Goal: Book appointment/travel/reservation

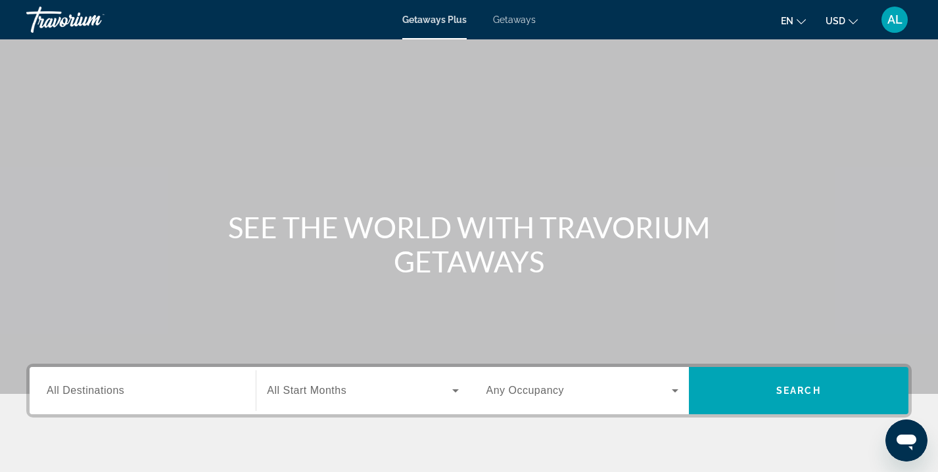
click at [70, 388] on span "All Destinations" at bounding box center [86, 390] width 78 height 11
click at [70, 388] on input "Destination All Destinations" at bounding box center [143, 392] width 192 height 16
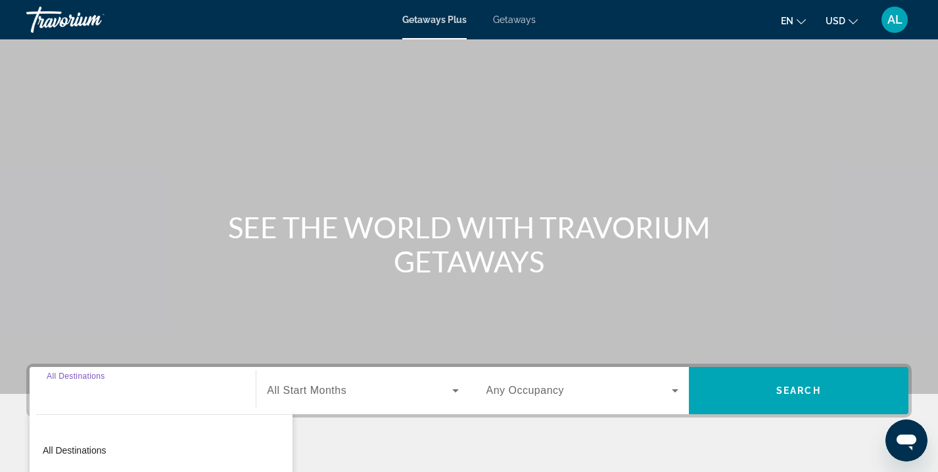
scroll to position [238, 0]
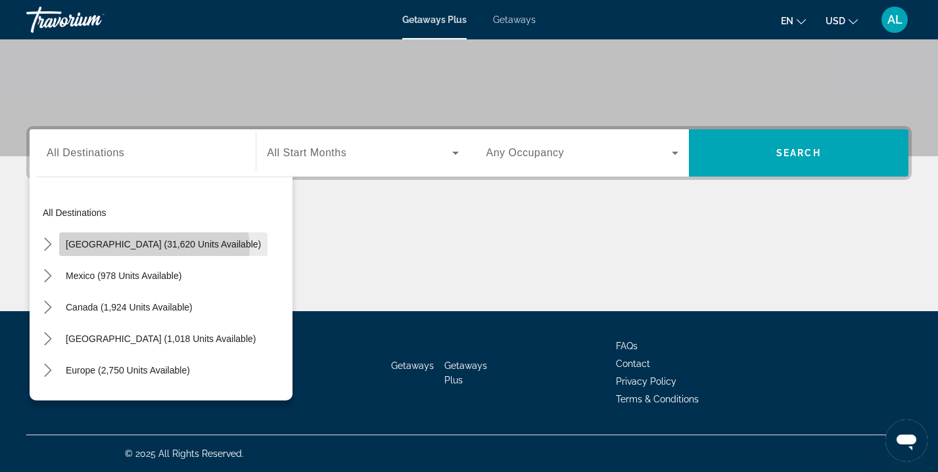
click at [154, 249] on span "[GEOGRAPHIC_DATA] (31,620 units available)" at bounding box center [163, 244] width 195 height 11
type input "**********"
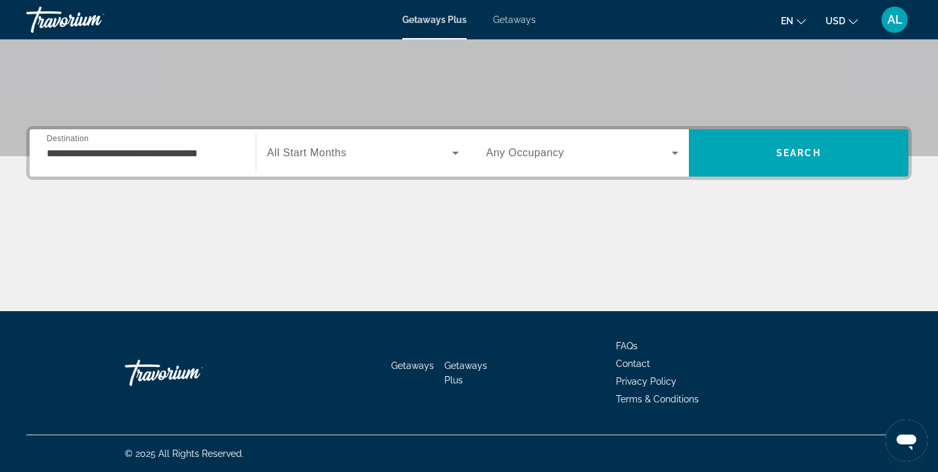
click at [299, 148] on span "All Start Months" at bounding box center [306, 152] width 79 height 11
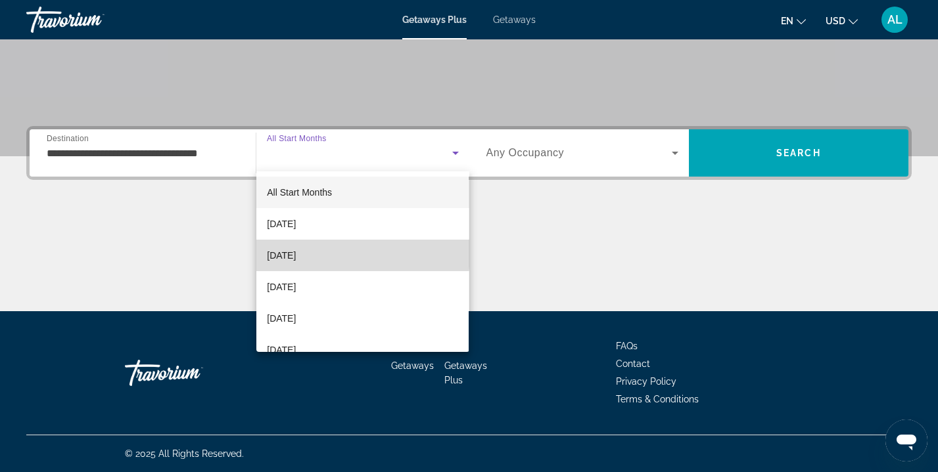
click at [296, 254] on span "[DATE]" at bounding box center [281, 256] width 29 height 16
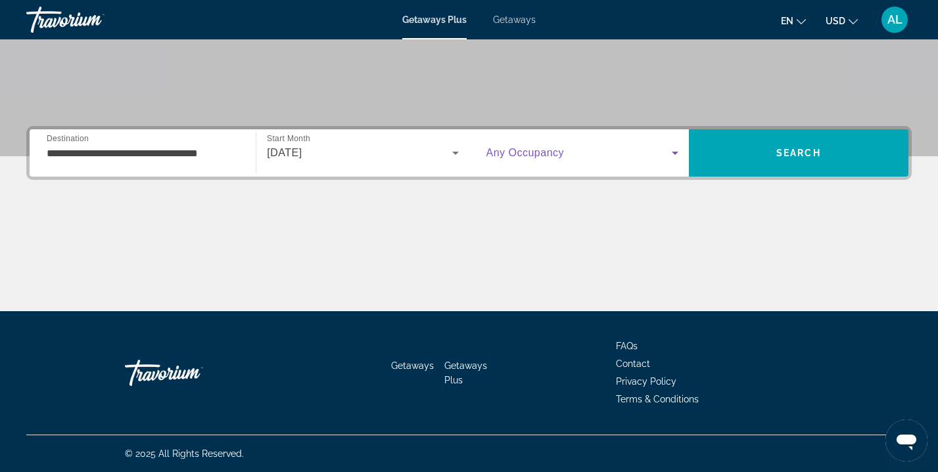
click at [675, 155] on icon "Search widget" at bounding box center [675, 153] width 16 height 16
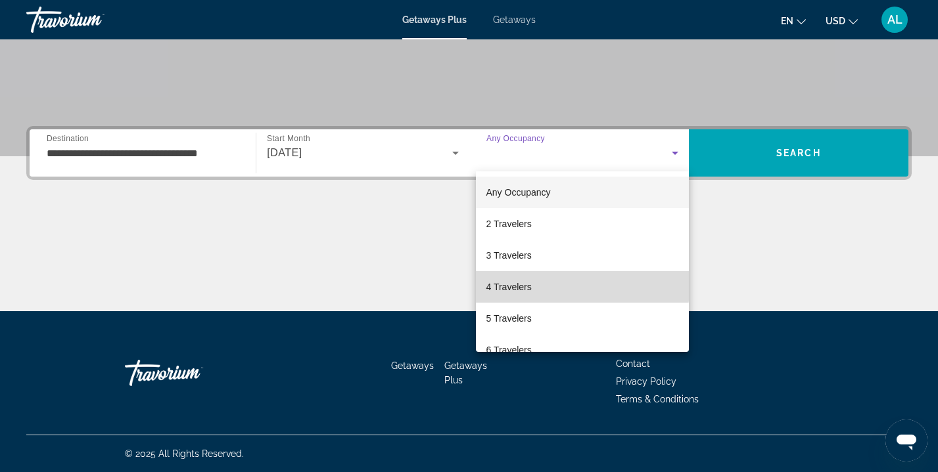
click at [560, 279] on mat-option "4 Travelers" at bounding box center [582, 287] width 213 height 32
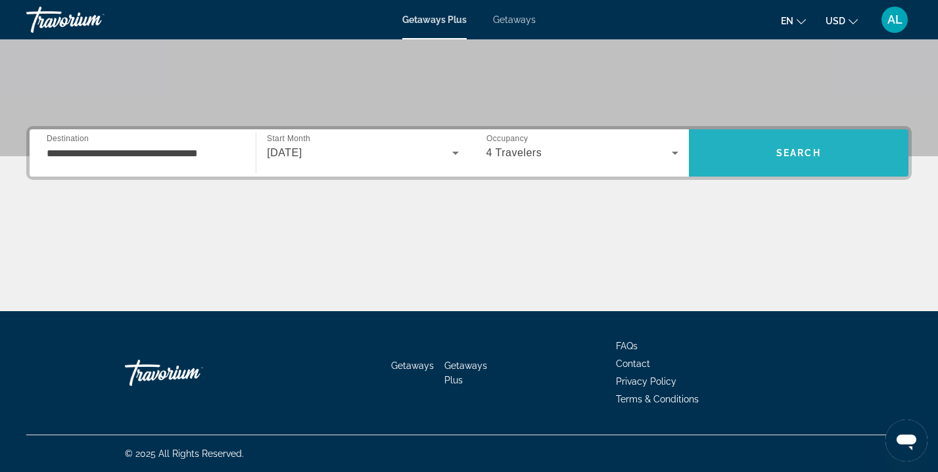
click at [775, 147] on span "Search" at bounding box center [798, 153] width 219 height 32
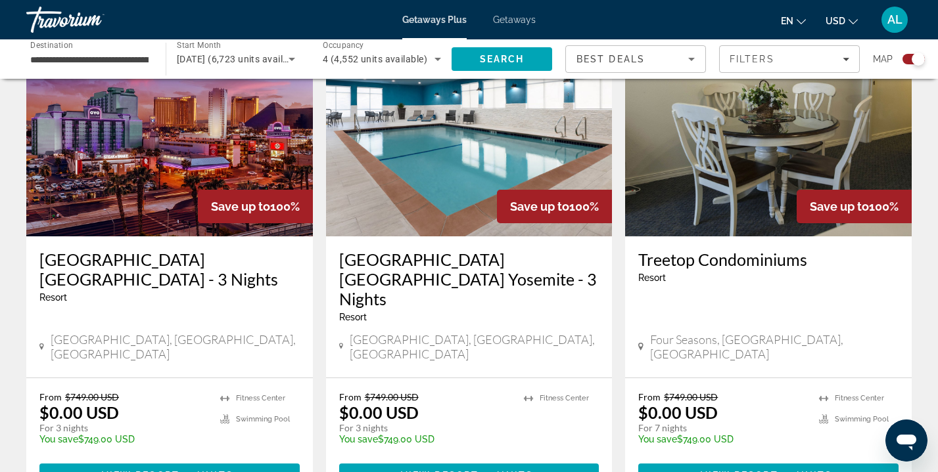
scroll to position [1969, 0]
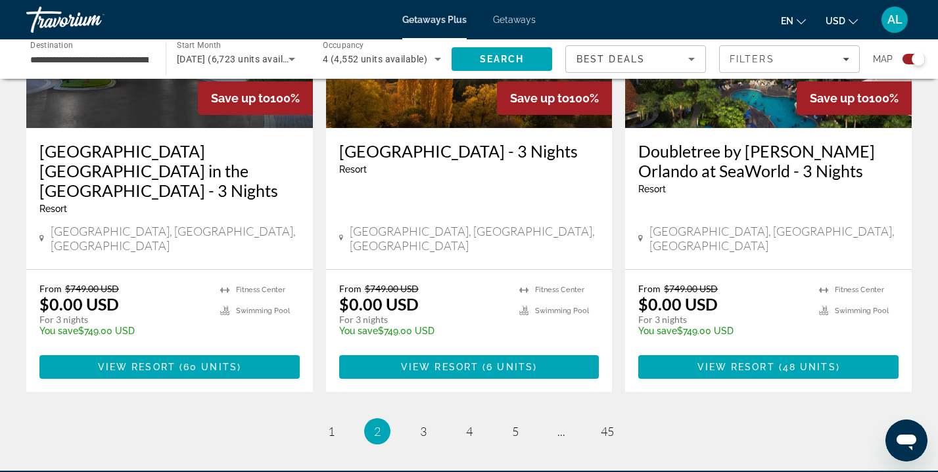
scroll to position [2077, 0]
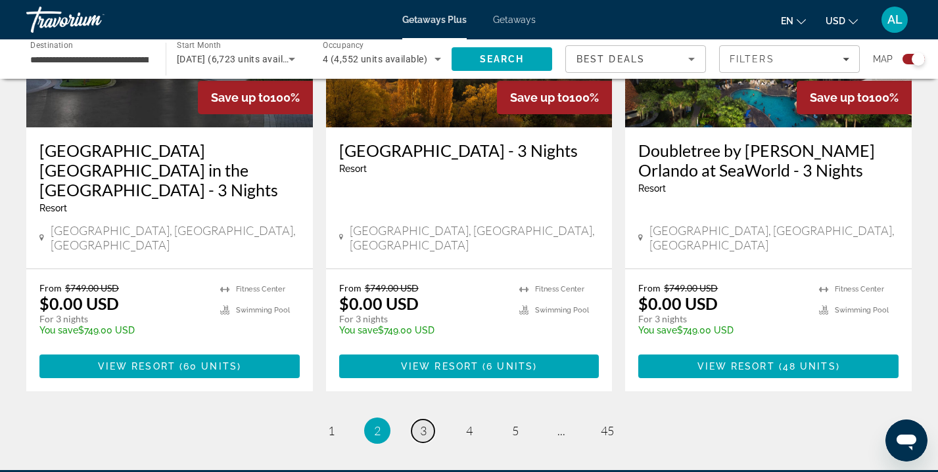
click at [424, 424] on span "3" at bounding box center [423, 431] width 7 height 14
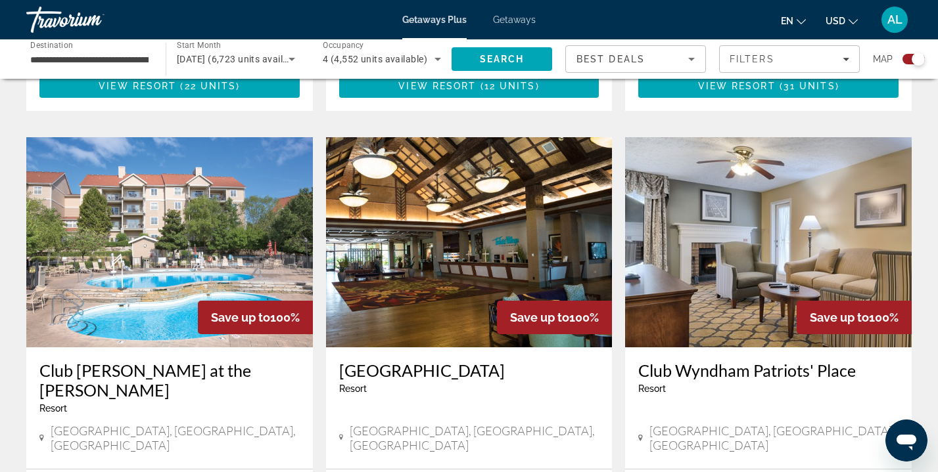
scroll to position [1863, 0]
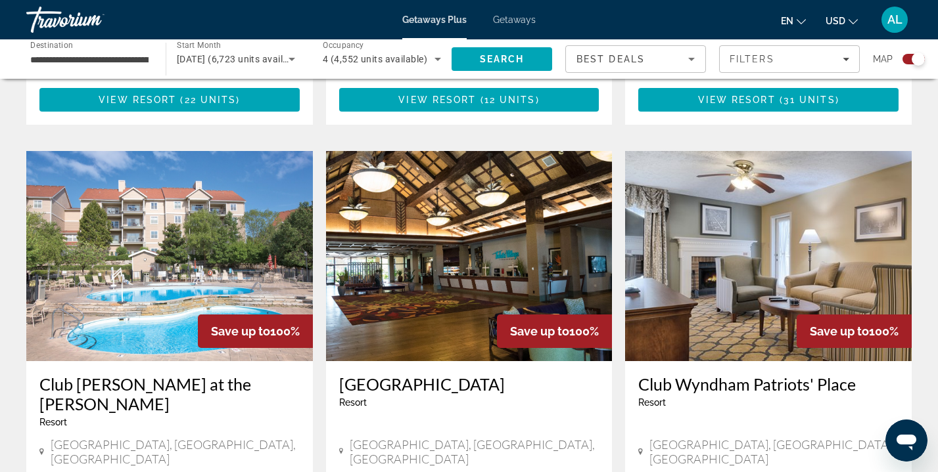
click at [422, 251] on img "Main content" at bounding box center [469, 256] width 286 height 210
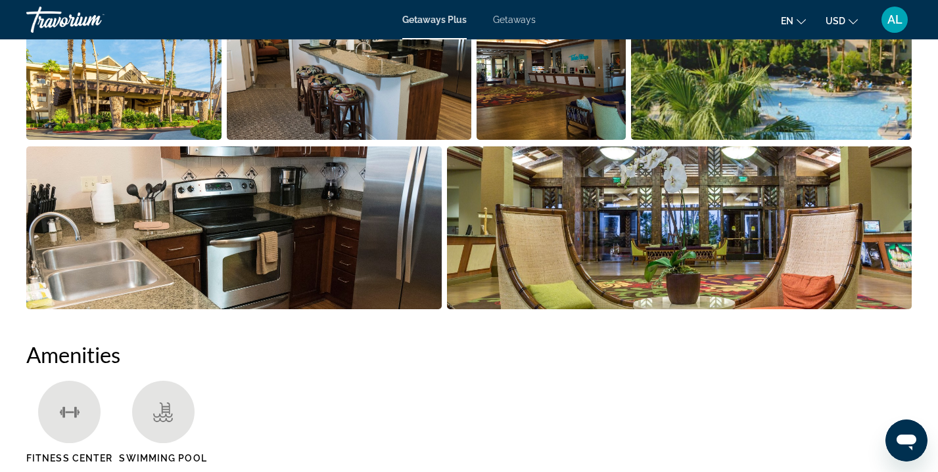
scroll to position [728, 0]
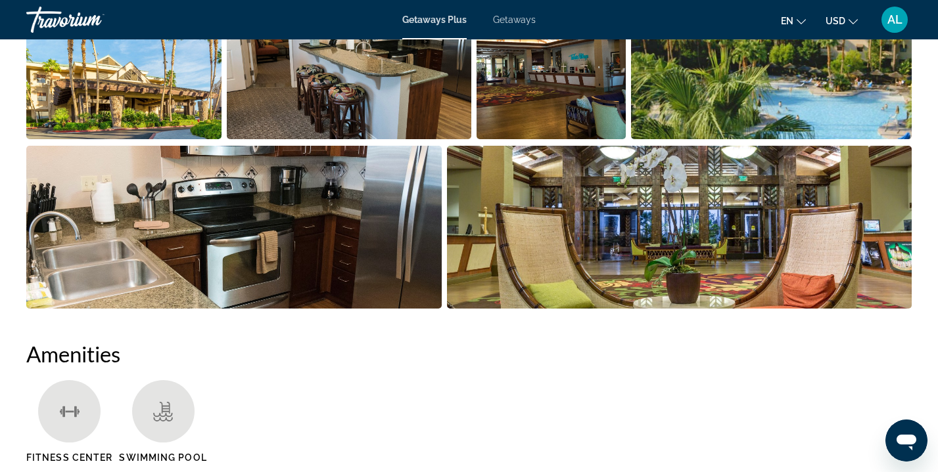
click at [197, 214] on img "Open full-screen image slider" at bounding box center [233, 227] width 415 height 163
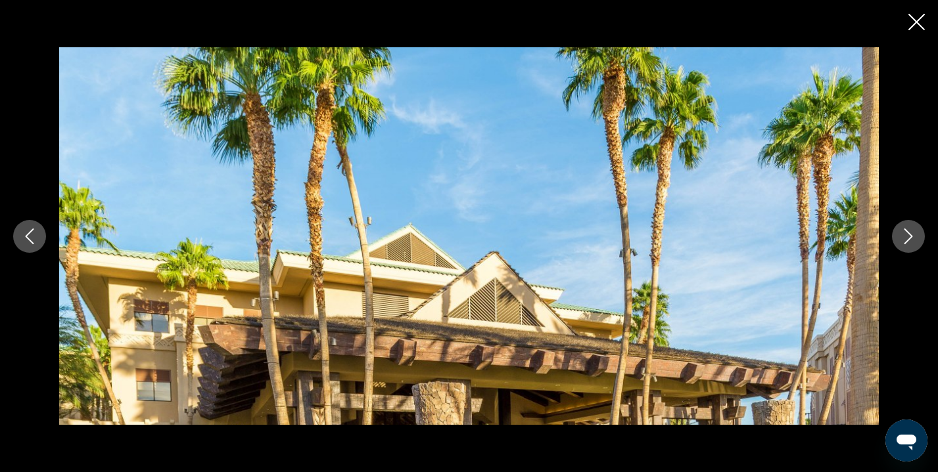
scroll to position [603, 0]
click at [912, 234] on icon "Next image" at bounding box center [908, 237] width 16 height 16
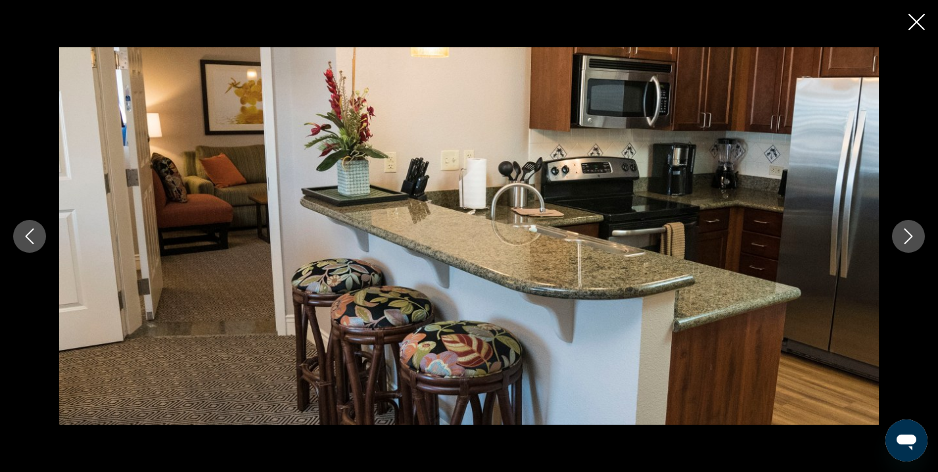
click at [913, 235] on icon "Next image" at bounding box center [908, 237] width 16 height 16
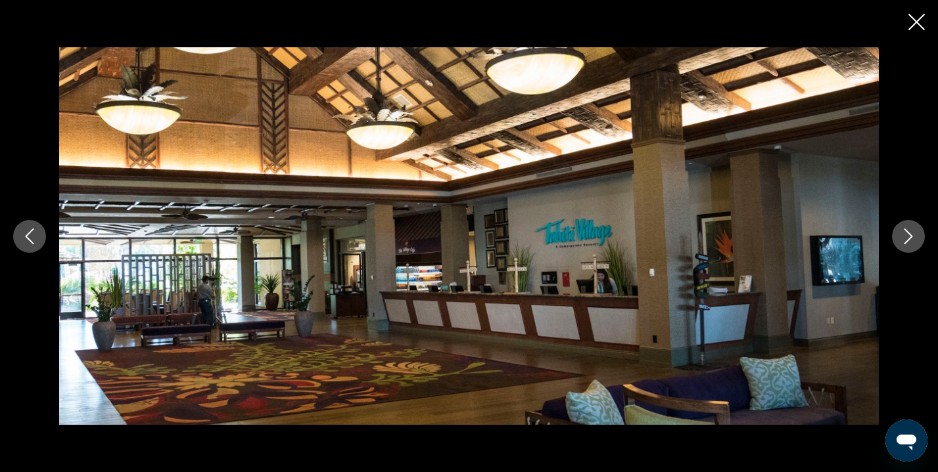
click at [914, 237] on icon "Next image" at bounding box center [908, 237] width 16 height 16
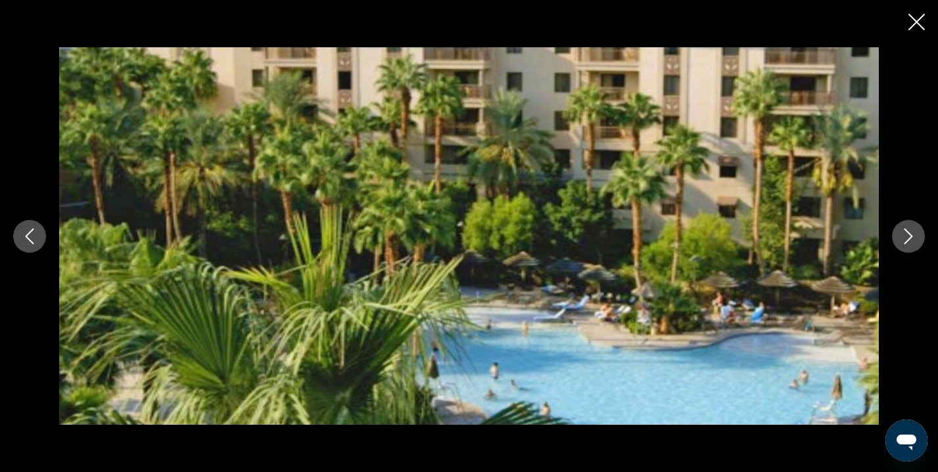
click at [914, 237] on icon "Next image" at bounding box center [908, 237] width 16 height 16
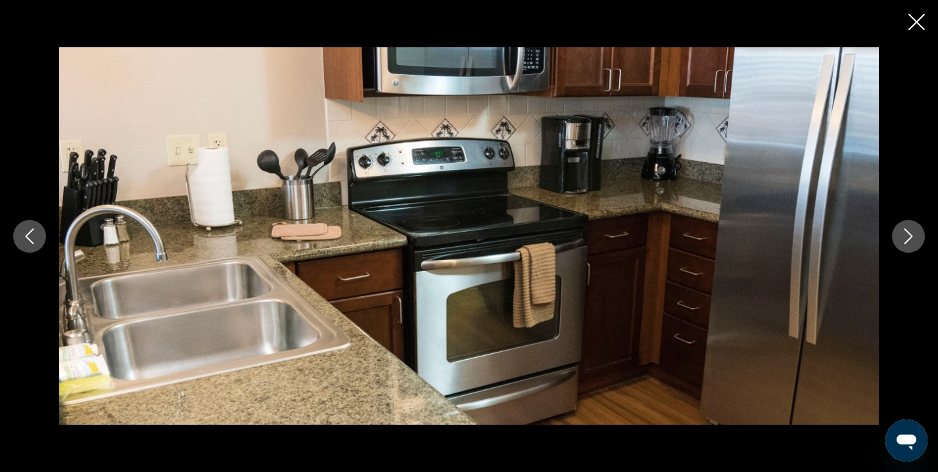
click at [915, 239] on icon "Next image" at bounding box center [908, 237] width 16 height 16
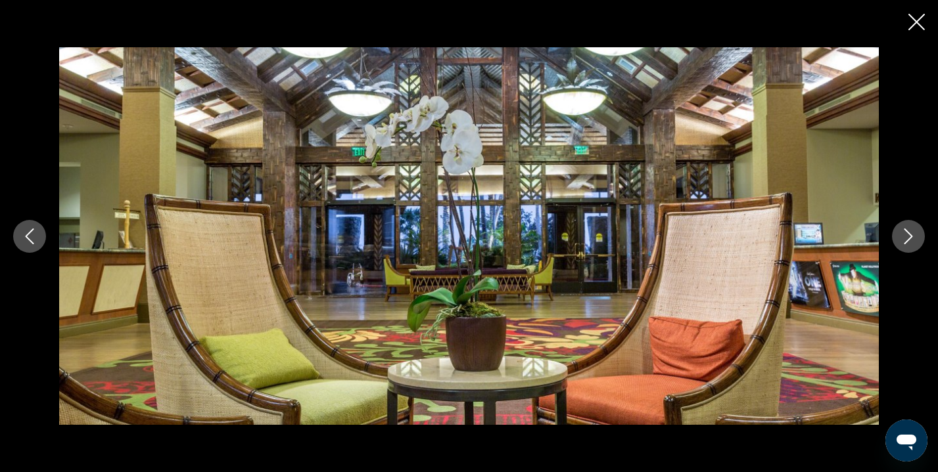
click at [915, 241] on icon "Next image" at bounding box center [908, 237] width 16 height 16
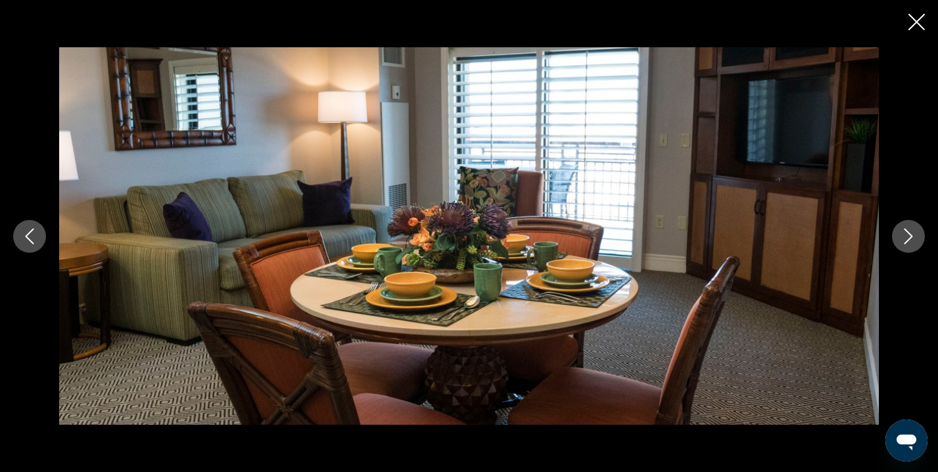
click at [916, 243] on button "Next image" at bounding box center [908, 236] width 33 height 33
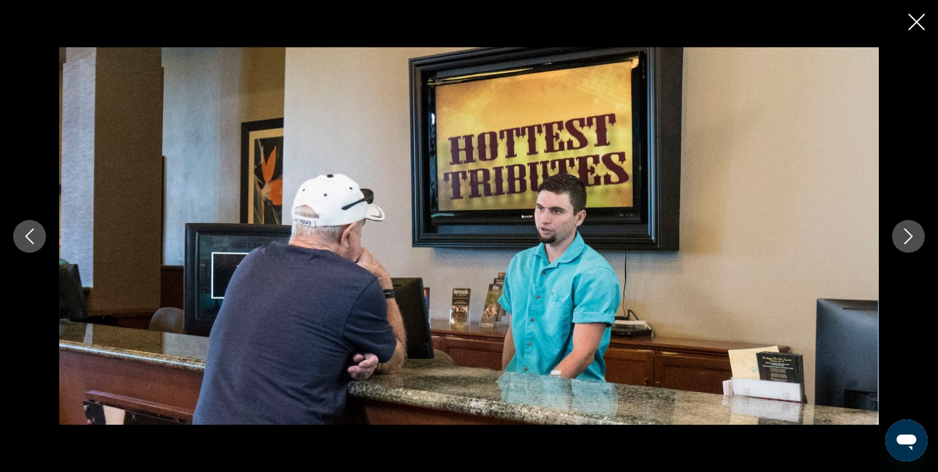
click at [917, 245] on button "Next image" at bounding box center [908, 236] width 33 height 33
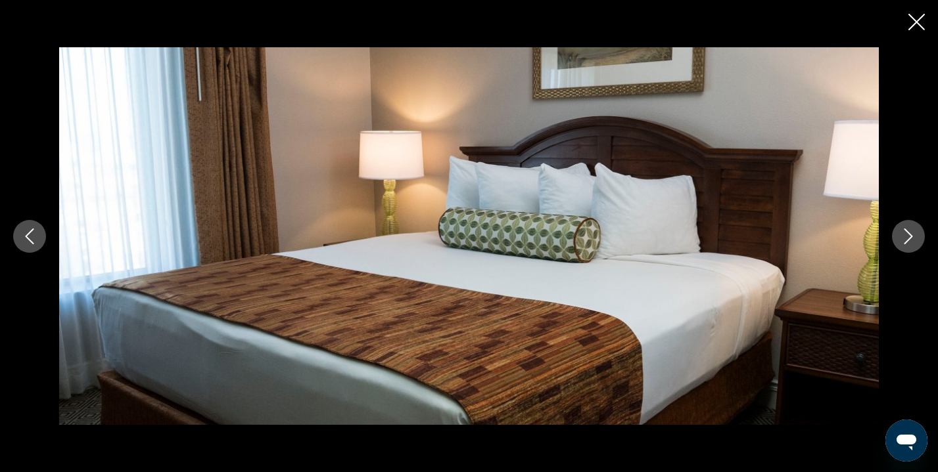
click at [917, 247] on button "Next image" at bounding box center [908, 236] width 33 height 33
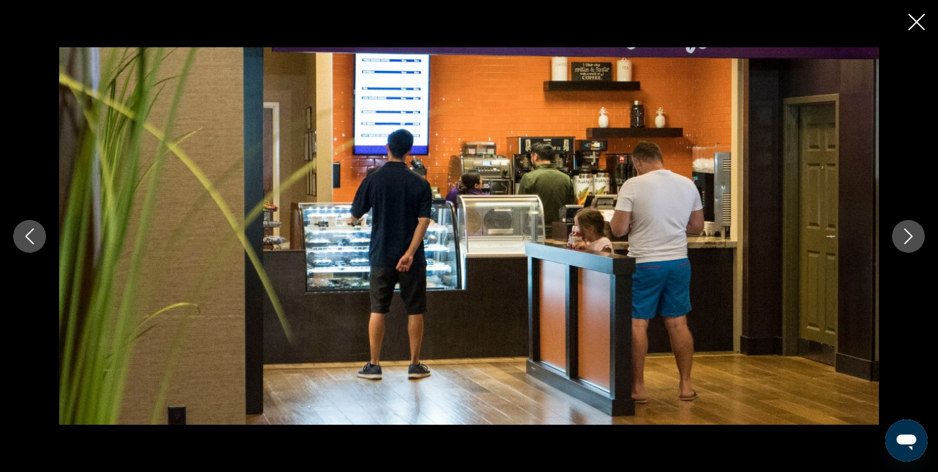
click at [918, 255] on div "prev next" at bounding box center [469, 236] width 938 height 378
click at [911, 240] on icon "Next image" at bounding box center [908, 237] width 16 height 16
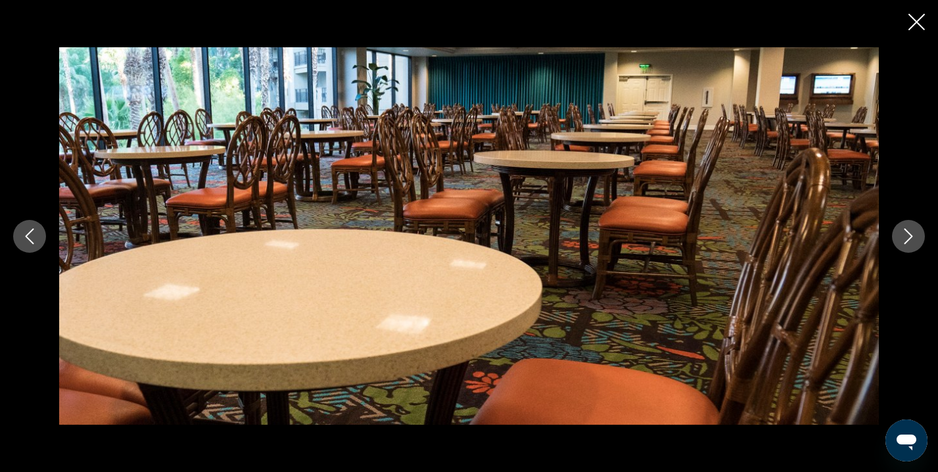
click at [911, 242] on icon "Next image" at bounding box center [908, 237] width 16 height 16
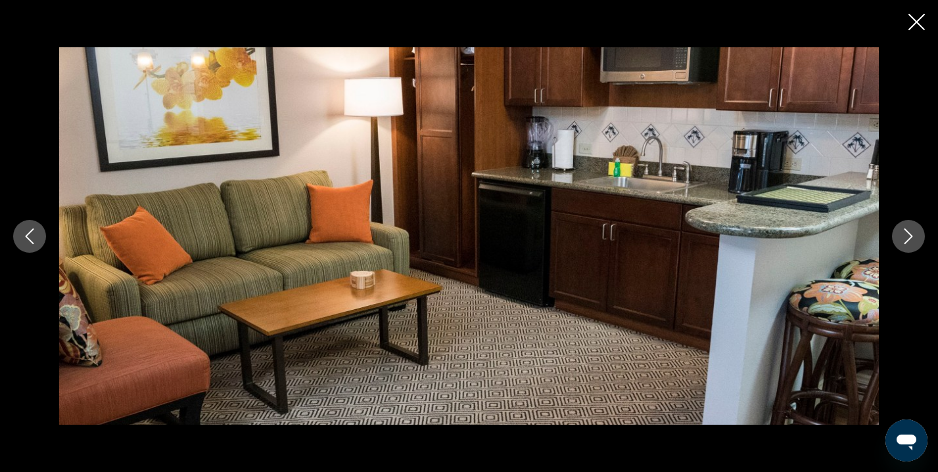
click at [911, 242] on icon "Next image" at bounding box center [908, 237] width 16 height 16
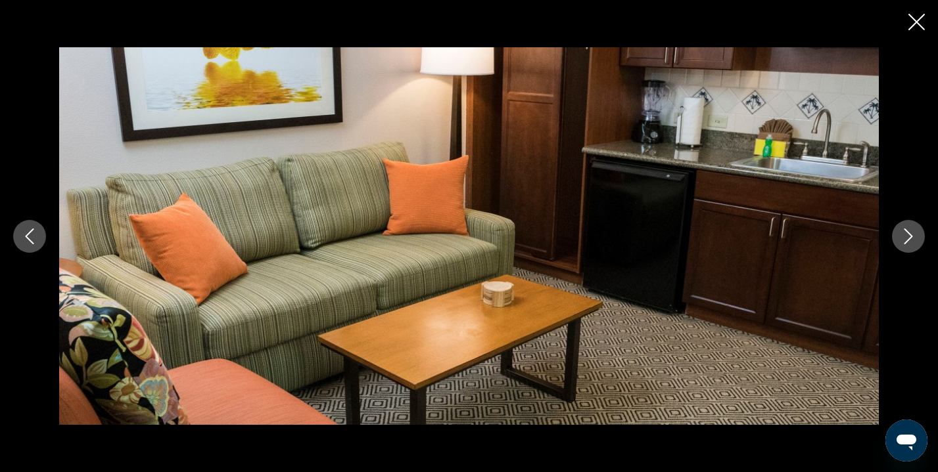
click at [911, 242] on icon "Next image" at bounding box center [908, 237] width 16 height 16
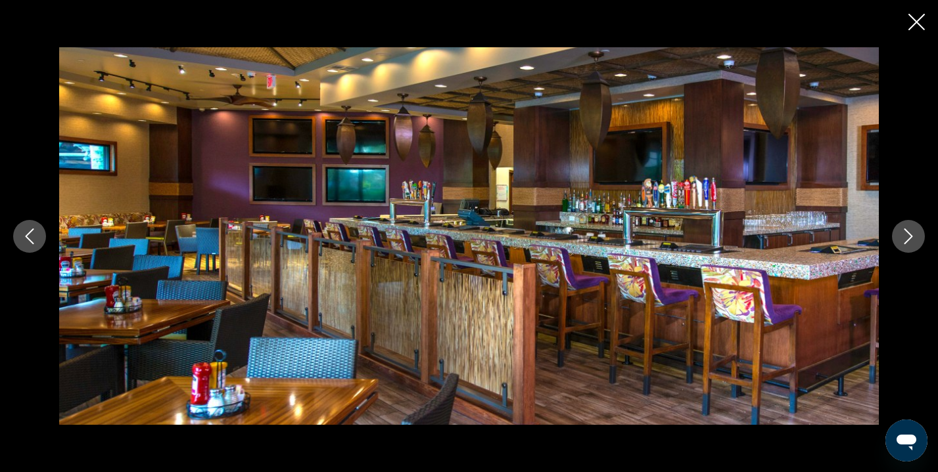
click at [911, 243] on icon "Next image" at bounding box center [908, 237] width 16 height 16
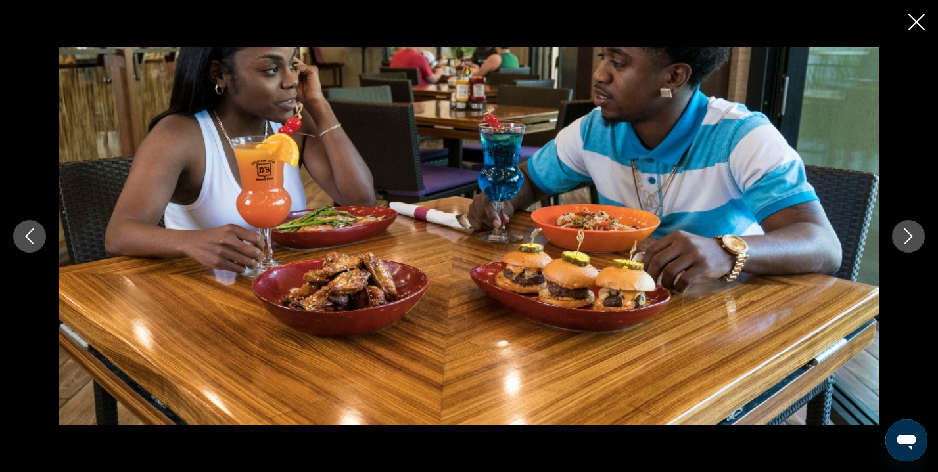
click at [911, 244] on icon "Next image" at bounding box center [908, 237] width 16 height 16
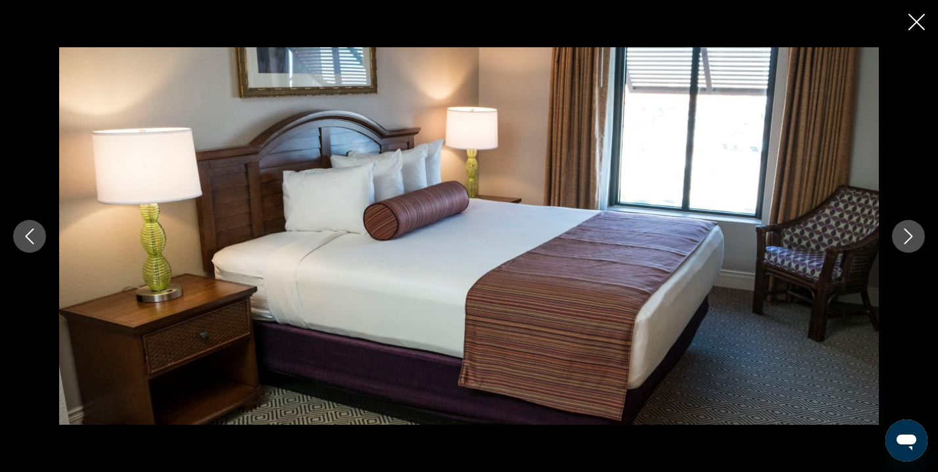
click at [911, 244] on icon "Next image" at bounding box center [908, 237] width 16 height 16
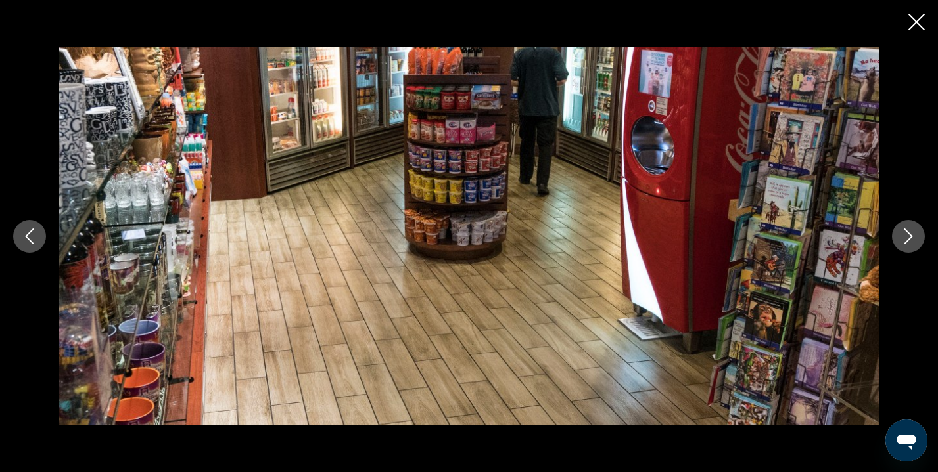
click at [911, 244] on button "Next image" at bounding box center [908, 236] width 33 height 33
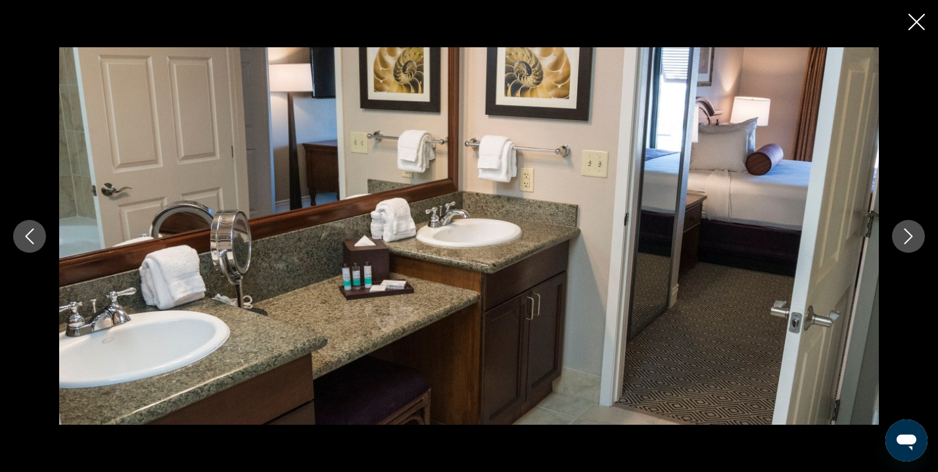
click at [911, 245] on button "Next image" at bounding box center [908, 236] width 33 height 33
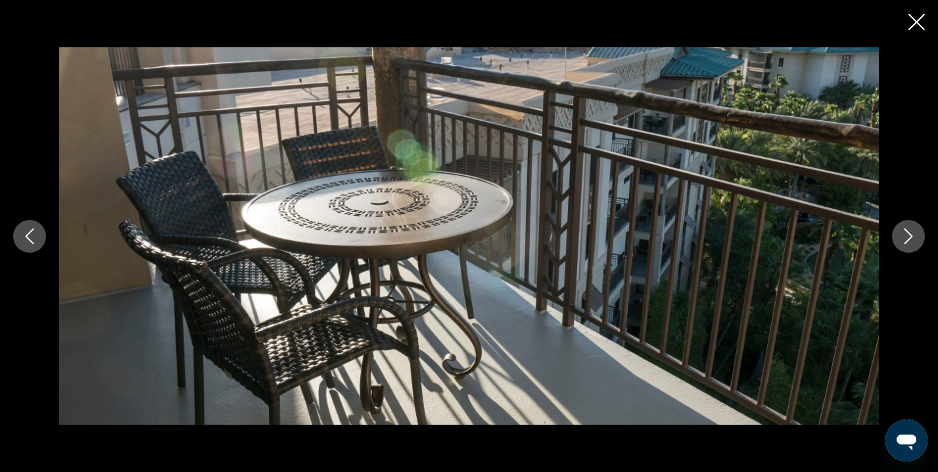
click at [911, 248] on button "Next image" at bounding box center [908, 236] width 33 height 33
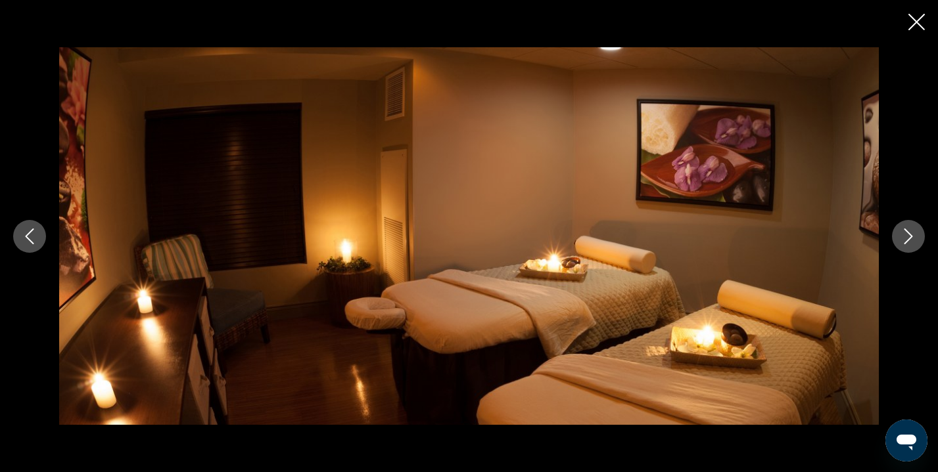
click at [911, 250] on button "Next image" at bounding box center [908, 236] width 33 height 33
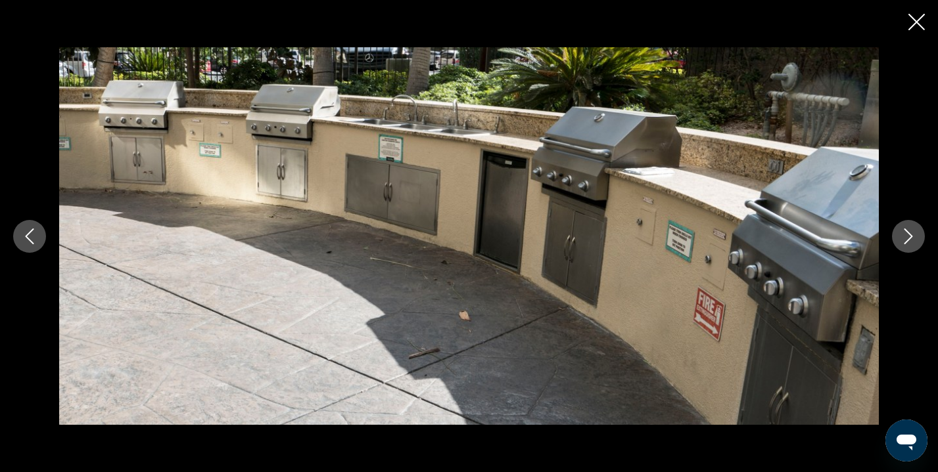
click at [911, 252] on button "Next image" at bounding box center [908, 236] width 33 height 33
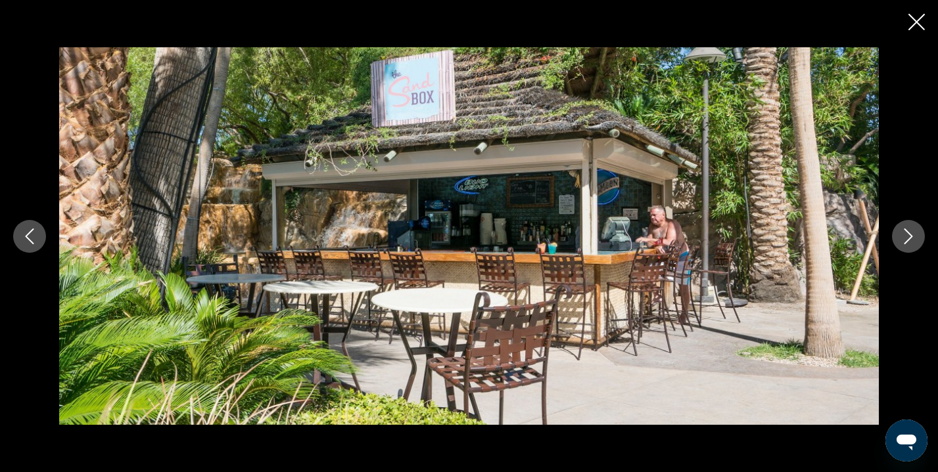
click at [908, 241] on icon "Next image" at bounding box center [908, 237] width 16 height 16
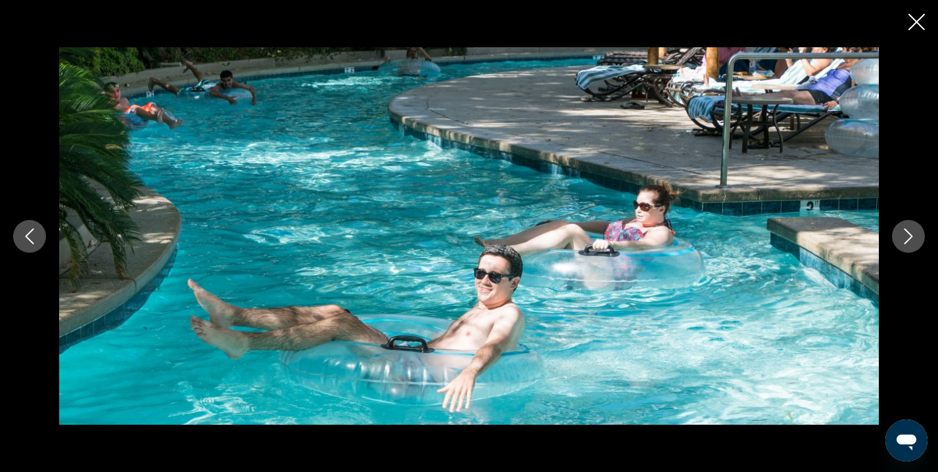
click at [911, 244] on icon "Next image" at bounding box center [908, 237] width 16 height 16
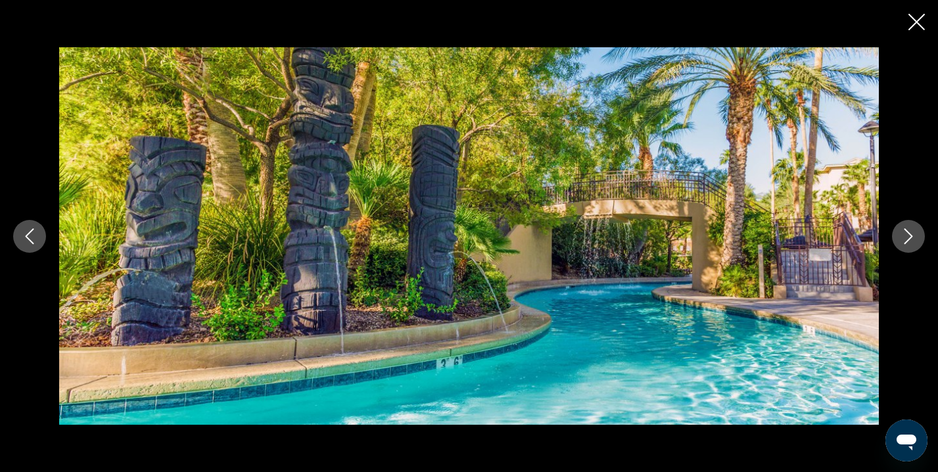
click at [913, 246] on button "Next image" at bounding box center [908, 236] width 33 height 33
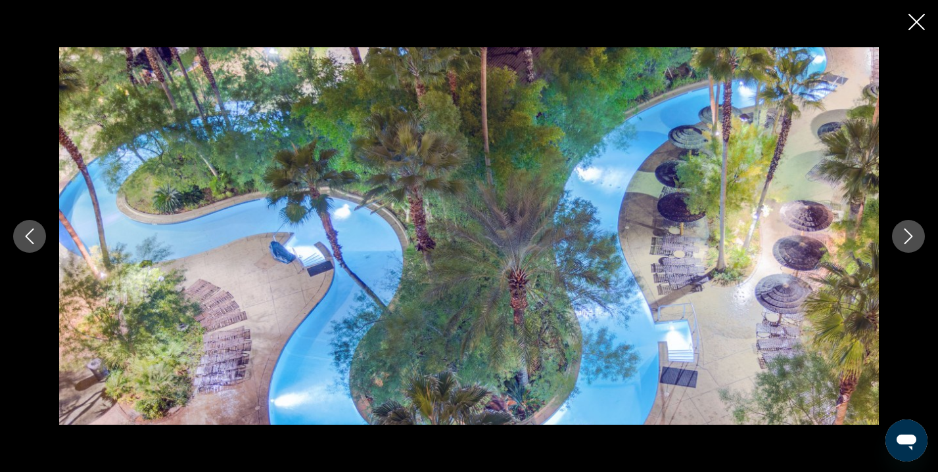
click at [914, 250] on button "Next image" at bounding box center [908, 236] width 33 height 33
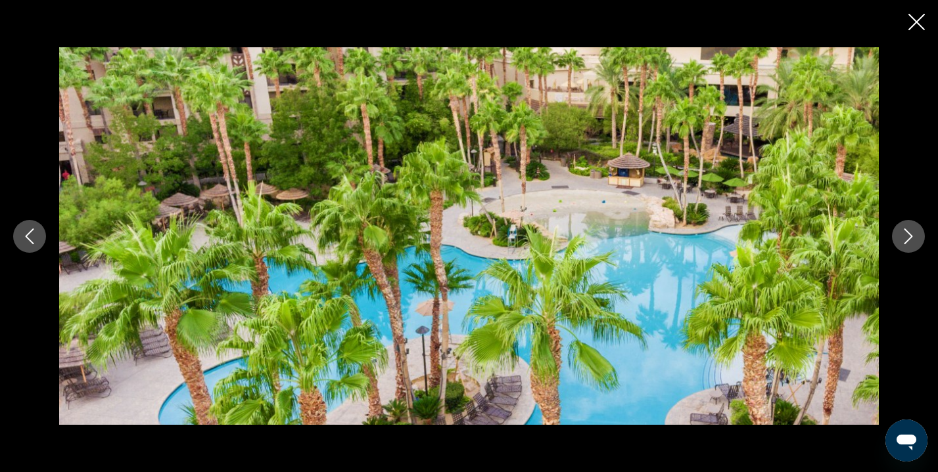
click at [915, 252] on div "prev next" at bounding box center [469, 236] width 938 height 378
click at [916, 22] on icon "Close slideshow" at bounding box center [916, 22] width 16 height 16
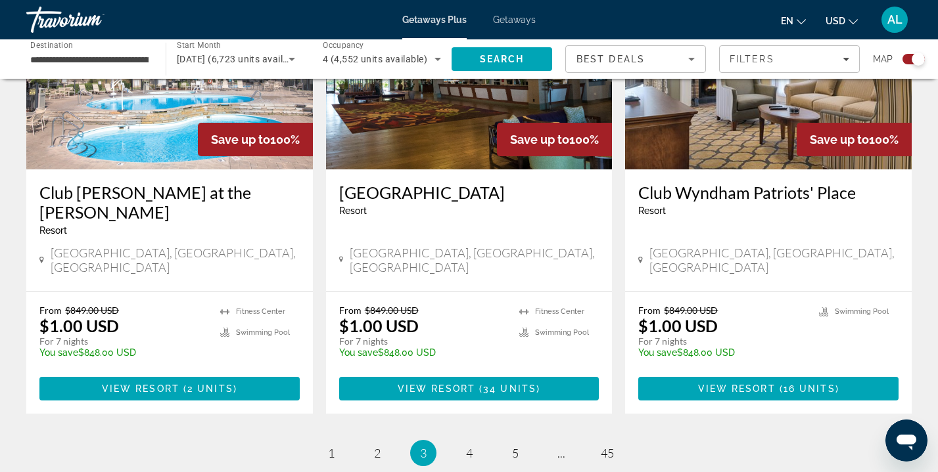
scroll to position [2061, 0]
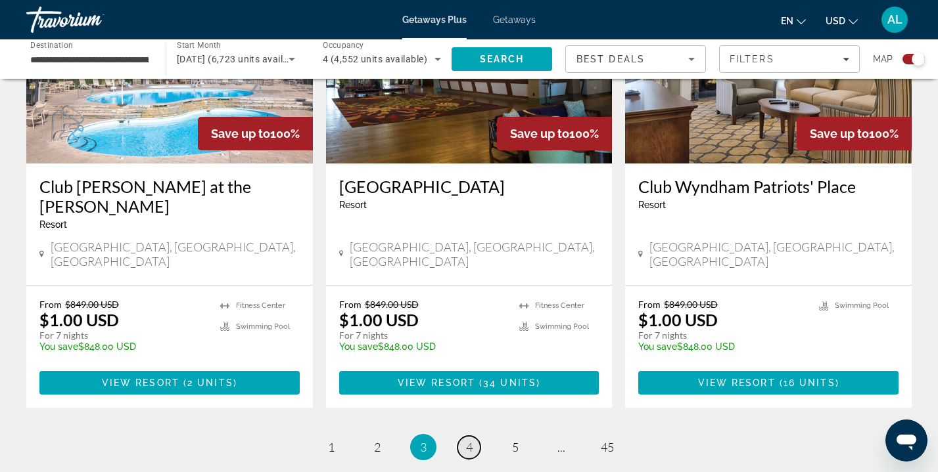
click at [474, 436] on link "page 4" at bounding box center [468, 447] width 23 height 23
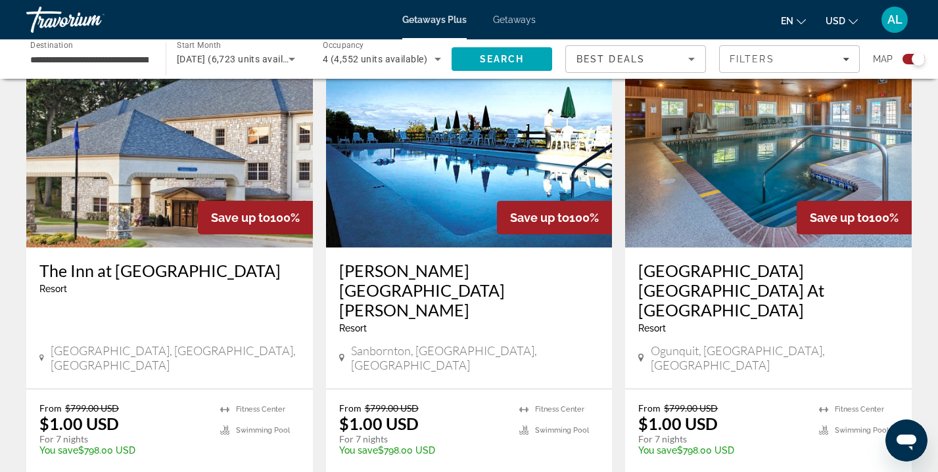
scroll to position [1940, 0]
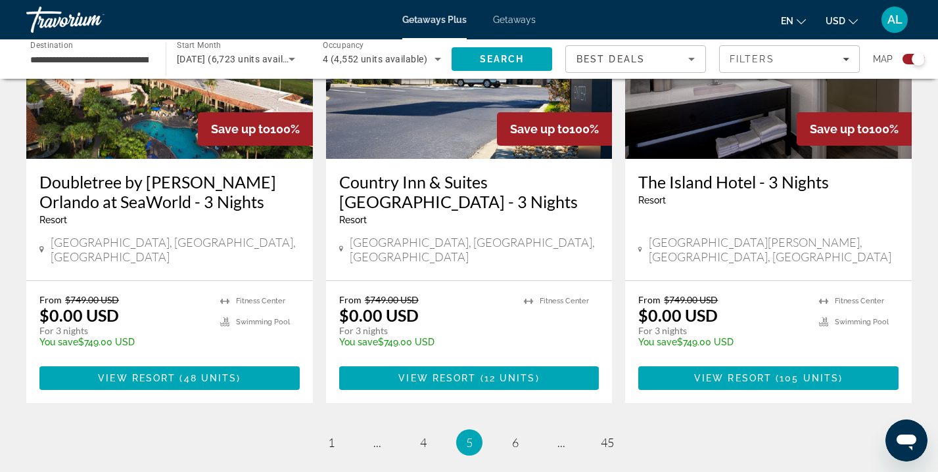
scroll to position [2031, 0]
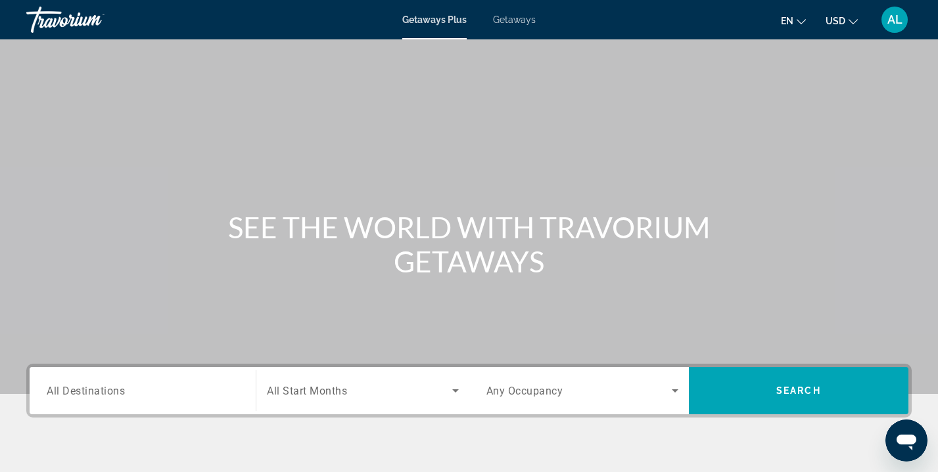
click at [164, 382] on div "Search widget" at bounding box center [143, 391] width 192 height 37
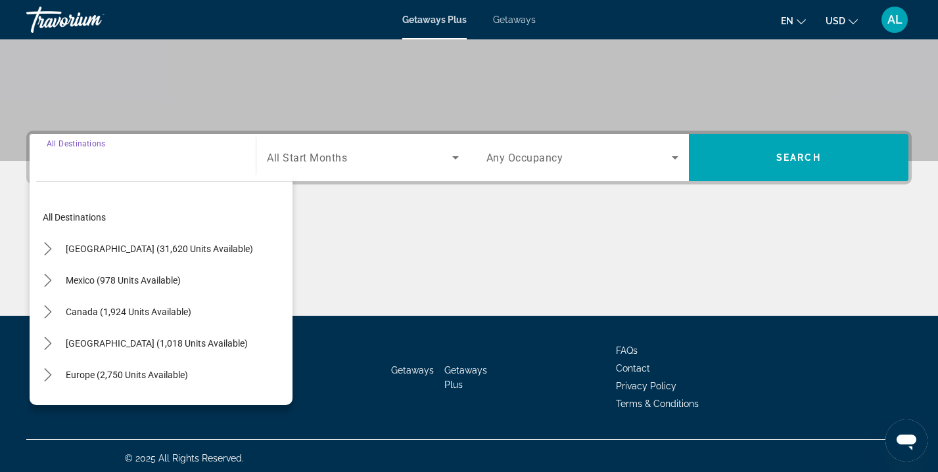
scroll to position [238, 0]
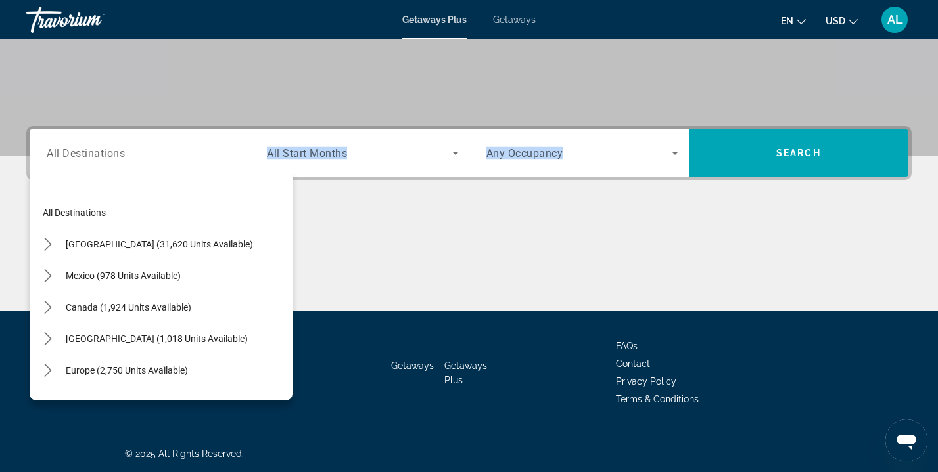
drag, startPoint x: 286, startPoint y: 263, endPoint x: 294, endPoint y: 298, distance: 36.2
click at [294, 299] on div "Destination All Destinations All destinations [GEOGRAPHIC_DATA] (31,620 units a…" at bounding box center [469, 218] width 938 height 185
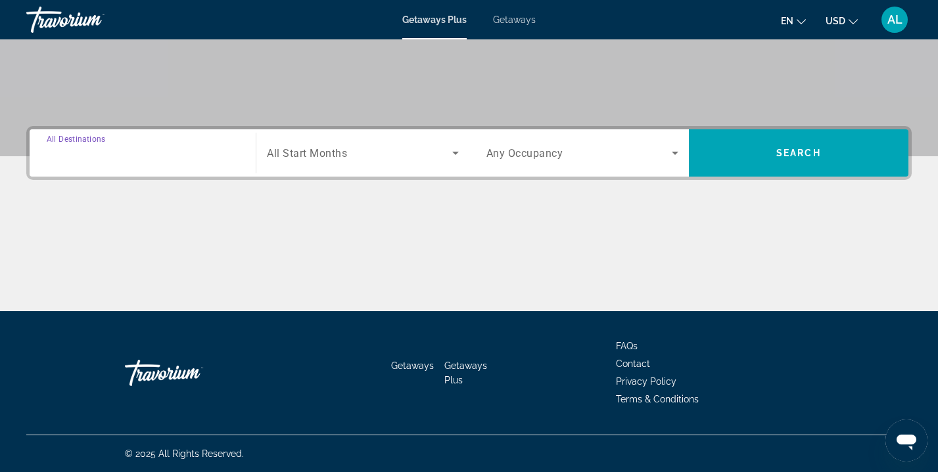
click at [202, 159] on input "Destination All Destinations" at bounding box center [143, 154] width 192 height 16
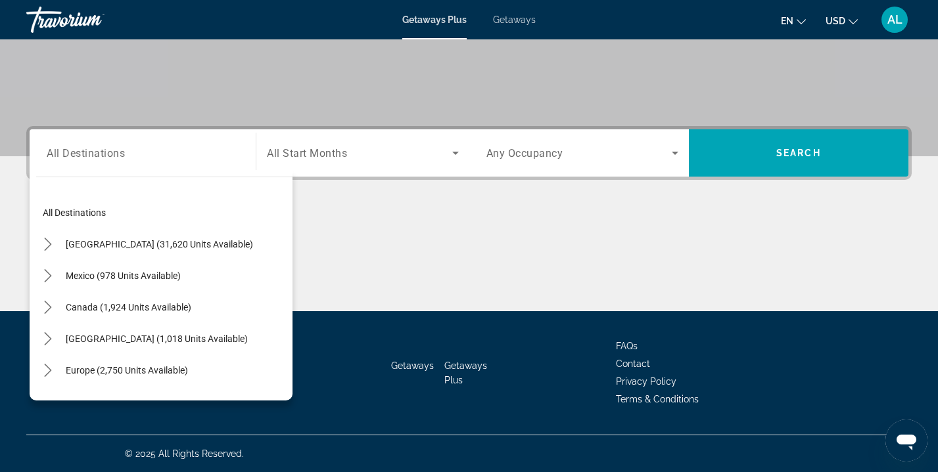
drag, startPoint x: 278, startPoint y: 197, endPoint x: 290, endPoint y: 244, distance: 48.3
click at [290, 243] on mat-tree "All destinations [GEOGRAPHIC_DATA] (31,620 units available) [GEOGRAPHIC_DATA] (…" at bounding box center [164, 402] width 256 height 410
drag, startPoint x: 288, startPoint y: 251, endPoint x: 292, endPoint y: 281, distance: 30.5
click at [292, 281] on mat-tree "All destinations [GEOGRAPHIC_DATA] (31,620 units available) [GEOGRAPHIC_DATA] (…" at bounding box center [164, 402] width 256 height 410
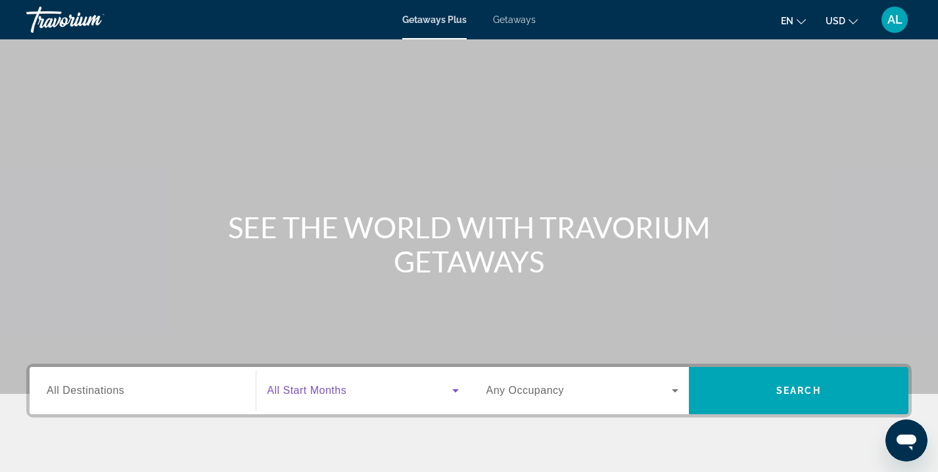
click at [455, 390] on icon "Search widget" at bounding box center [455, 391] width 7 height 3
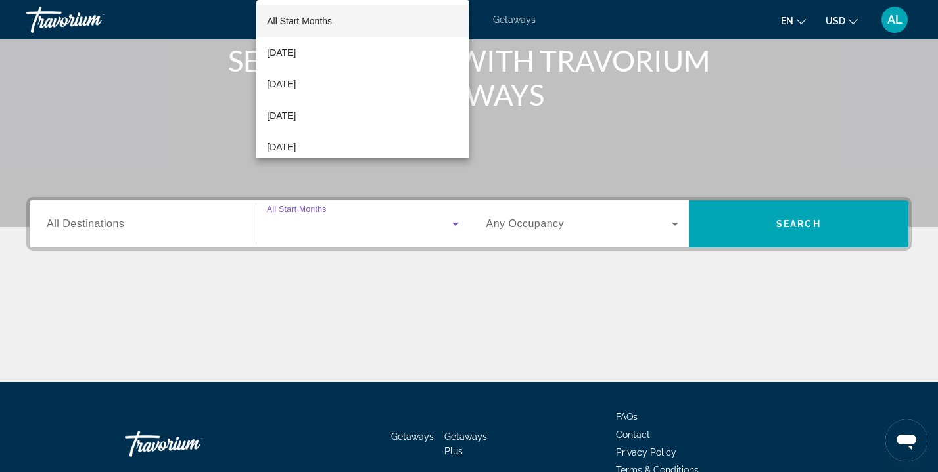
scroll to position [238, 0]
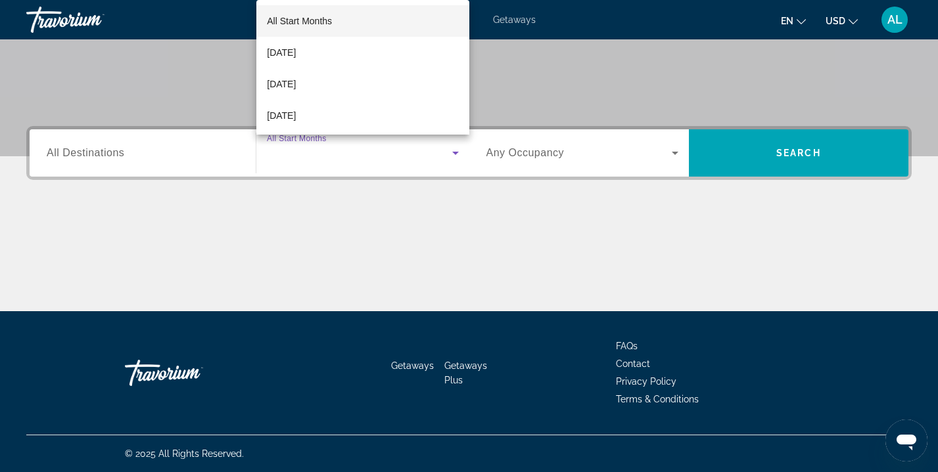
drag, startPoint x: 468, startPoint y: 35, endPoint x: 474, endPoint y: 80, distance: 45.7
click at [474, 79] on div "All Start Months [DATE] [DATE] [DATE] [DATE] [DATE] [DATE] [DATE] [DATE] [DATE]…" at bounding box center [469, 236] width 938 height 472
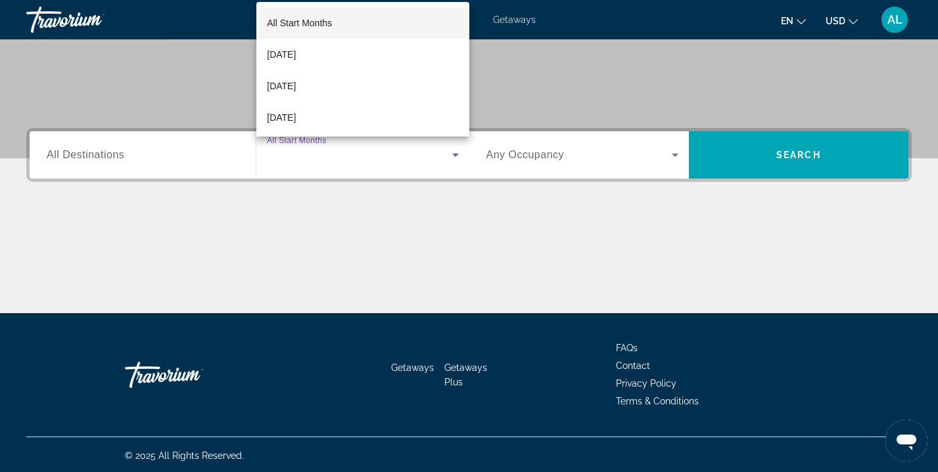
drag, startPoint x: 466, startPoint y: 32, endPoint x: 474, endPoint y: 110, distance: 78.6
click at [474, 110] on div "All Start Months [DATE] [DATE] [DATE] [DATE] [DATE] [DATE] [DATE] [DATE] [DATE]…" at bounding box center [469, 236] width 938 height 472
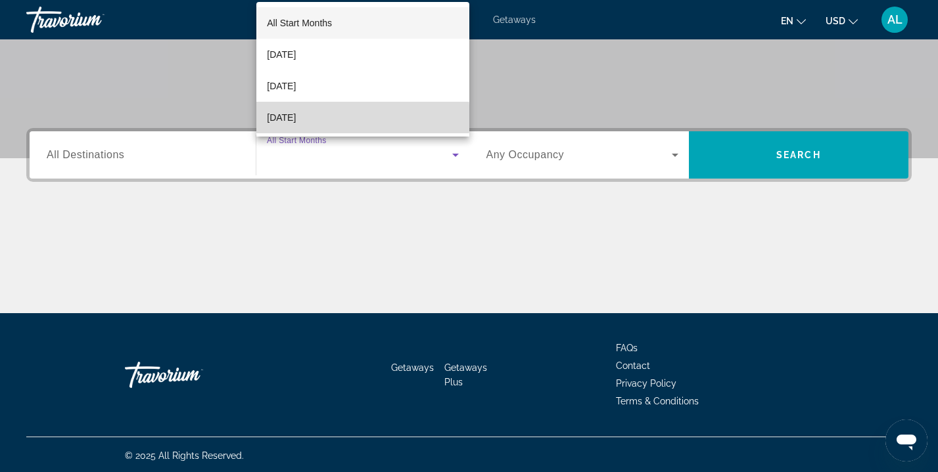
click at [343, 118] on mat-option "[DATE]" at bounding box center [362, 118] width 212 height 32
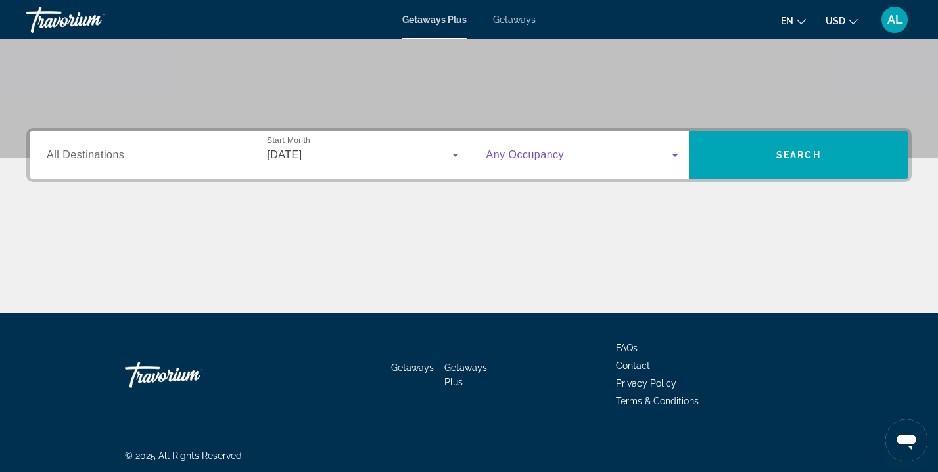
click at [669, 155] on icon "Search widget" at bounding box center [675, 155] width 16 height 16
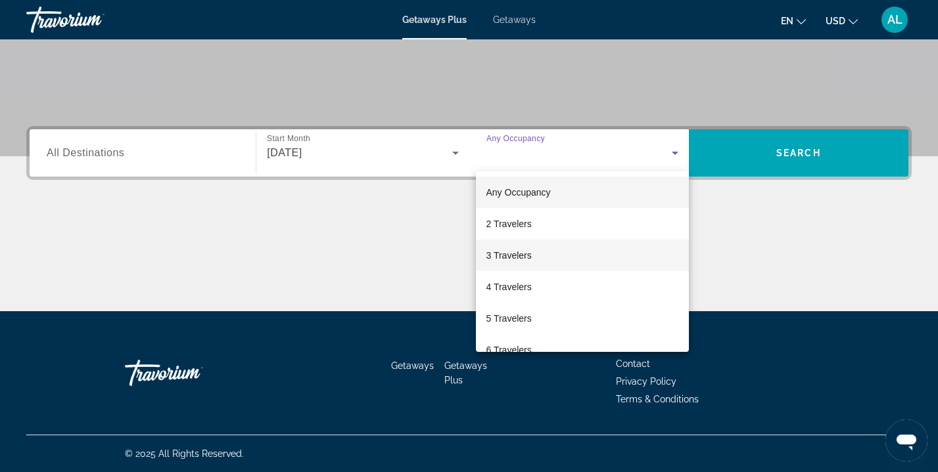
click at [568, 250] on mat-option "3 Travelers" at bounding box center [582, 256] width 213 height 32
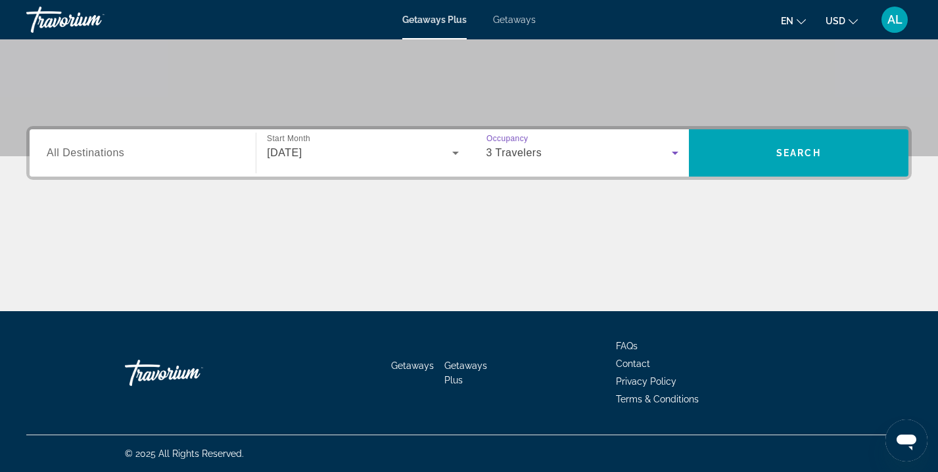
click at [122, 150] on span "All Destinations" at bounding box center [86, 152] width 78 height 11
click at [122, 150] on input "Destination All Destinations" at bounding box center [143, 154] width 192 height 16
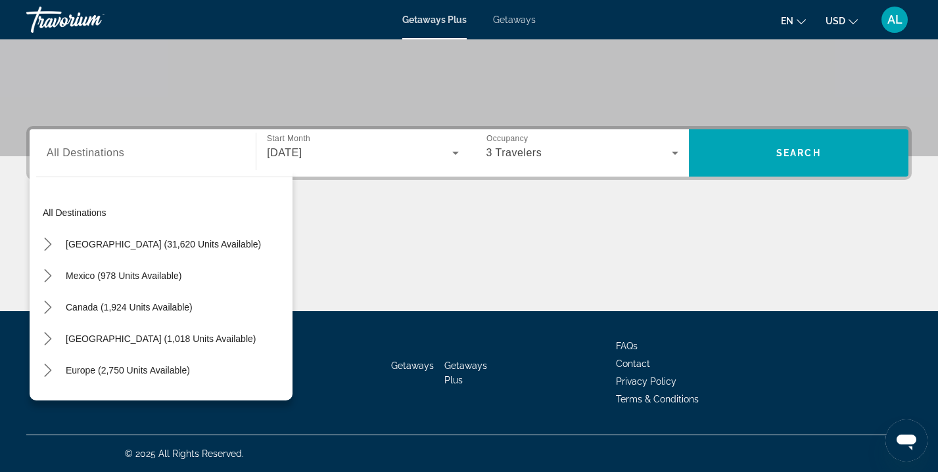
drag, startPoint x: 288, startPoint y: 228, endPoint x: 295, endPoint y: 277, distance: 49.7
click at [295, 277] on div "Destination All Destinations All destinations United States (31,620 units avail…" at bounding box center [469, 218] width 938 height 185
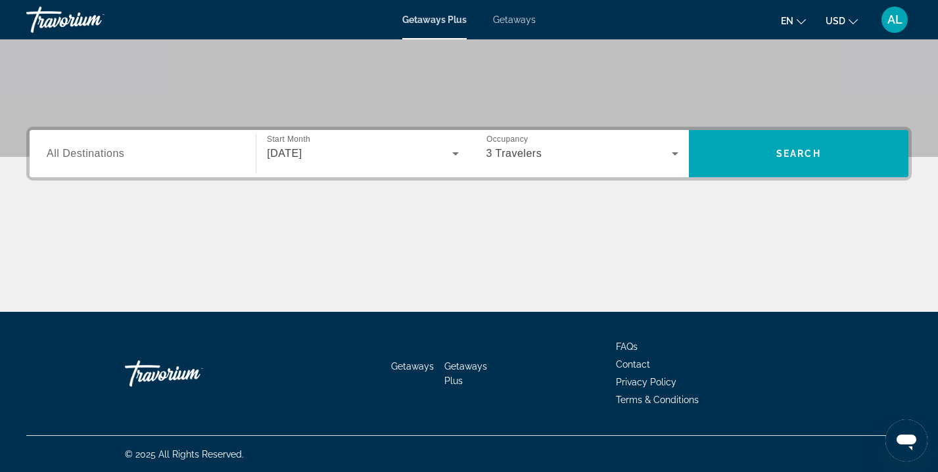
scroll to position [237, 0]
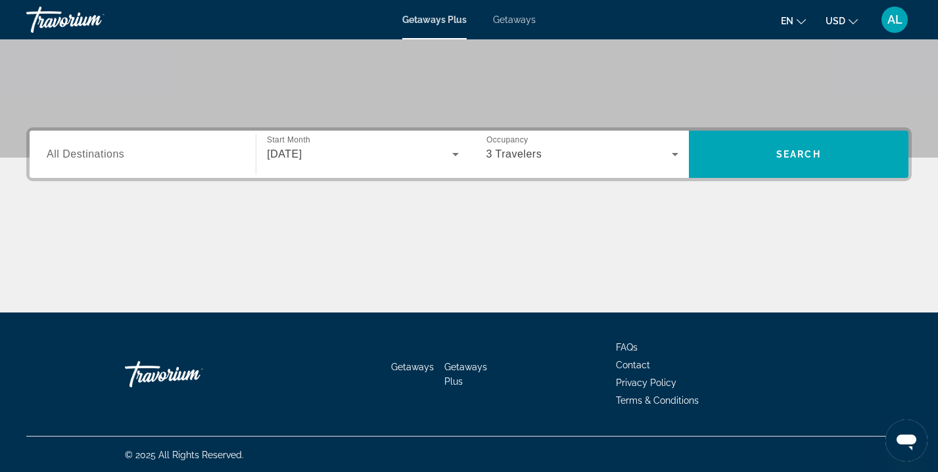
click at [506, 20] on span "Getaways" at bounding box center [514, 19] width 43 height 11
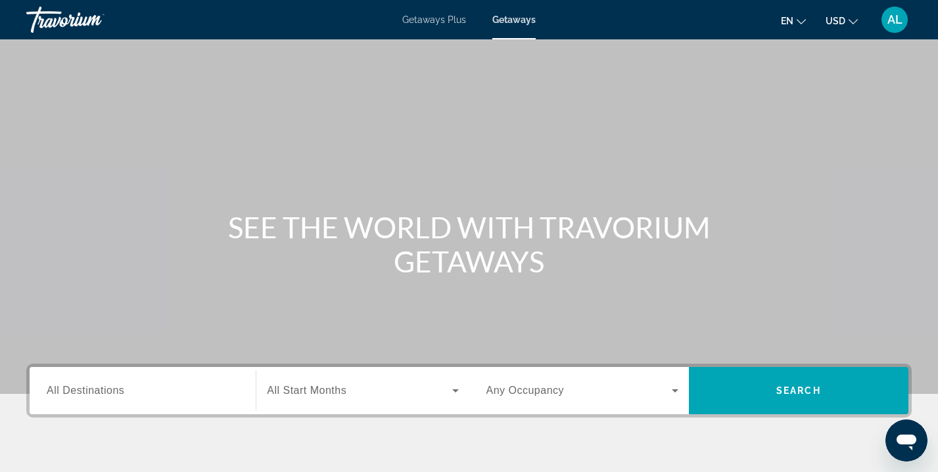
click at [217, 373] on div "Search widget" at bounding box center [143, 391] width 192 height 37
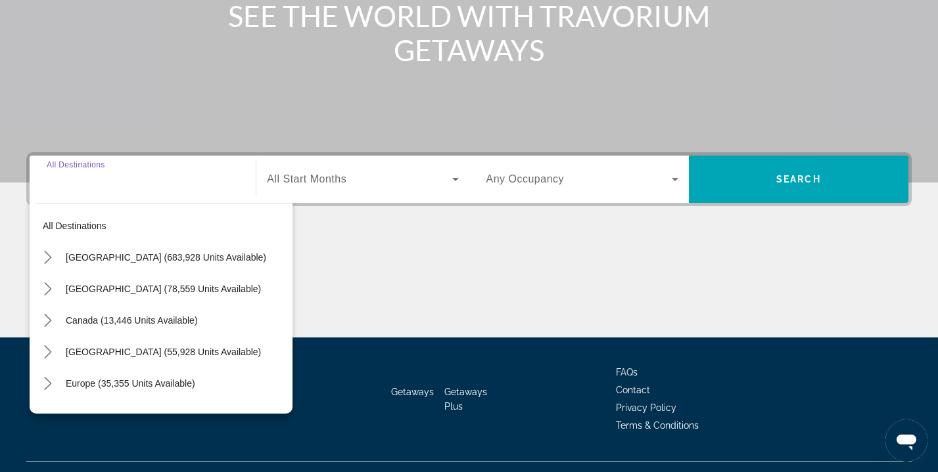
scroll to position [238, 0]
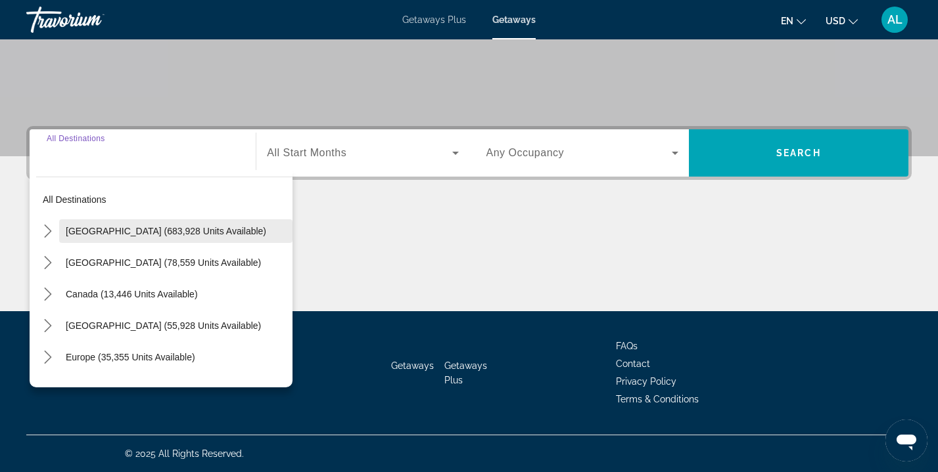
click at [191, 239] on span "Select destination: United States (683,928 units available)" at bounding box center [175, 231] width 233 height 32
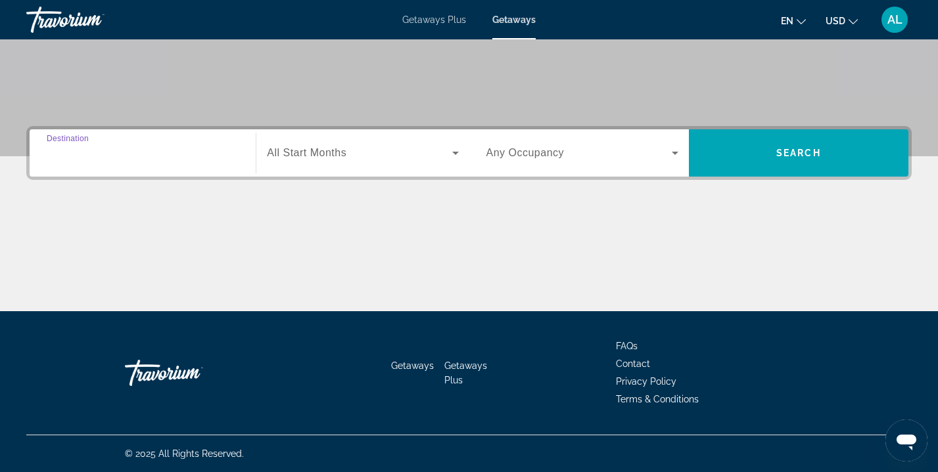
type input "**********"
click at [451, 154] on icon "Search widget" at bounding box center [455, 153] width 16 height 16
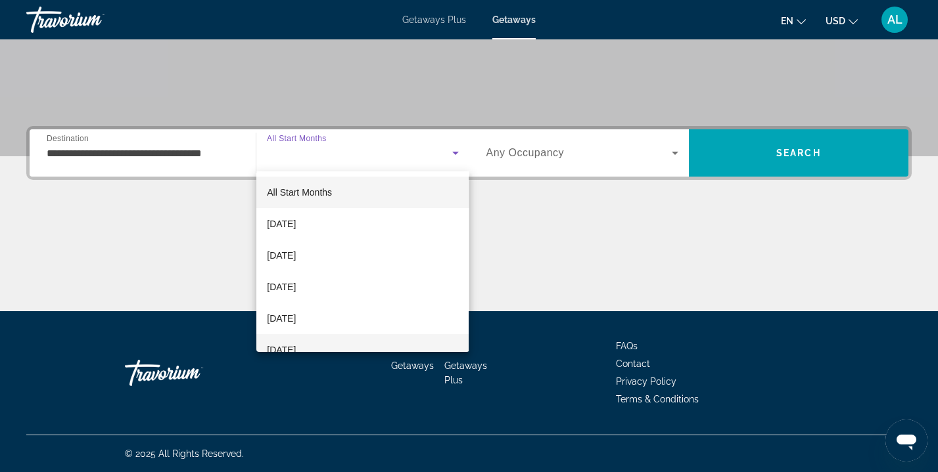
click at [338, 346] on mat-option "[DATE]" at bounding box center [362, 350] width 212 height 32
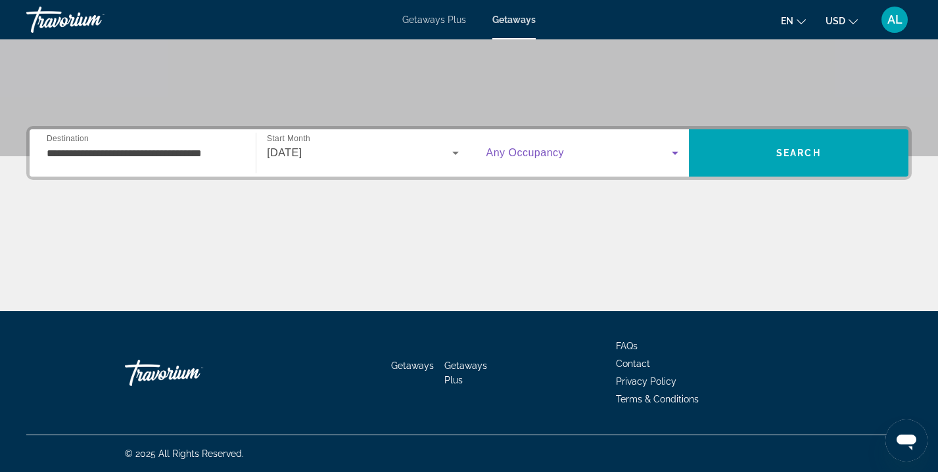
click at [676, 149] on icon "Search widget" at bounding box center [675, 153] width 16 height 16
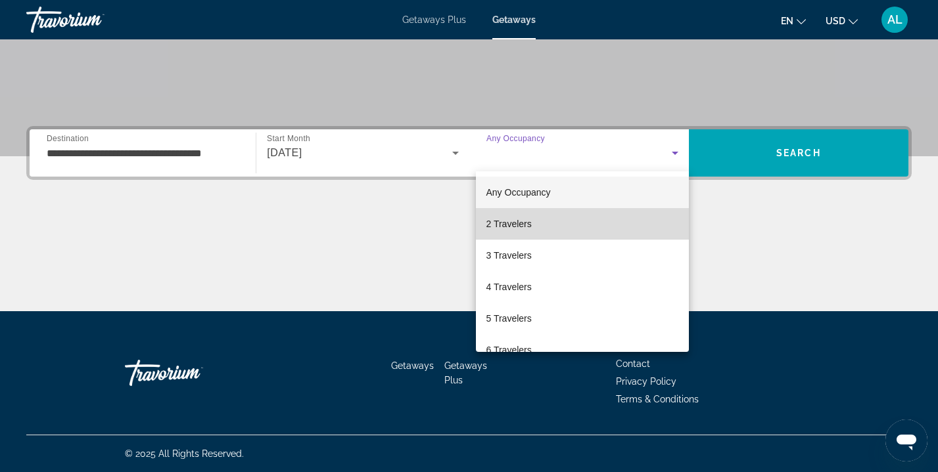
click at [614, 219] on mat-option "2 Travelers" at bounding box center [582, 224] width 213 height 32
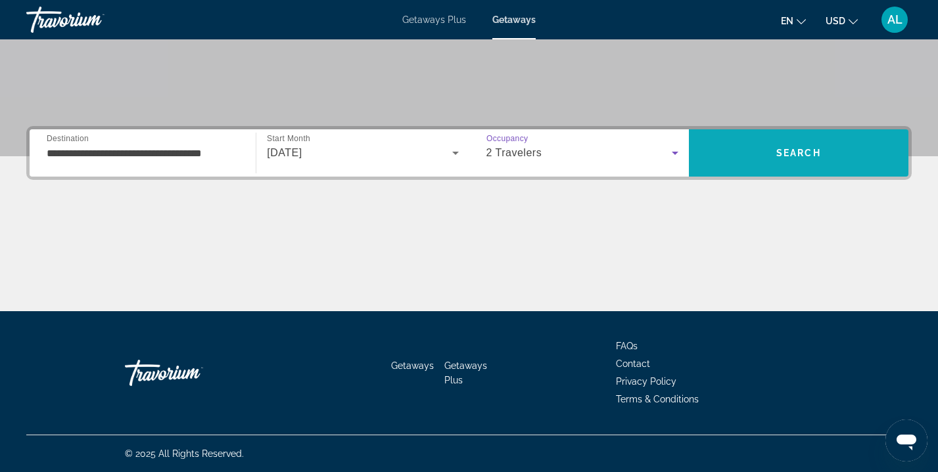
click at [731, 161] on span "Search" at bounding box center [798, 153] width 219 height 32
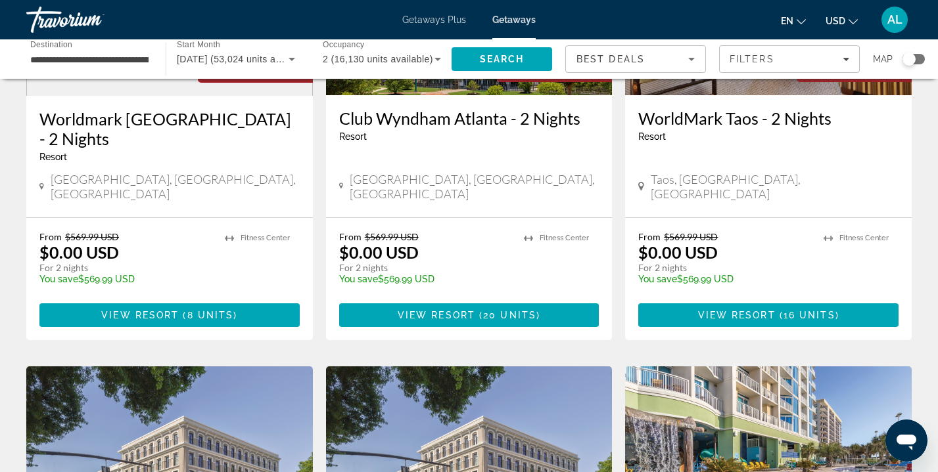
scroll to position [1199, 0]
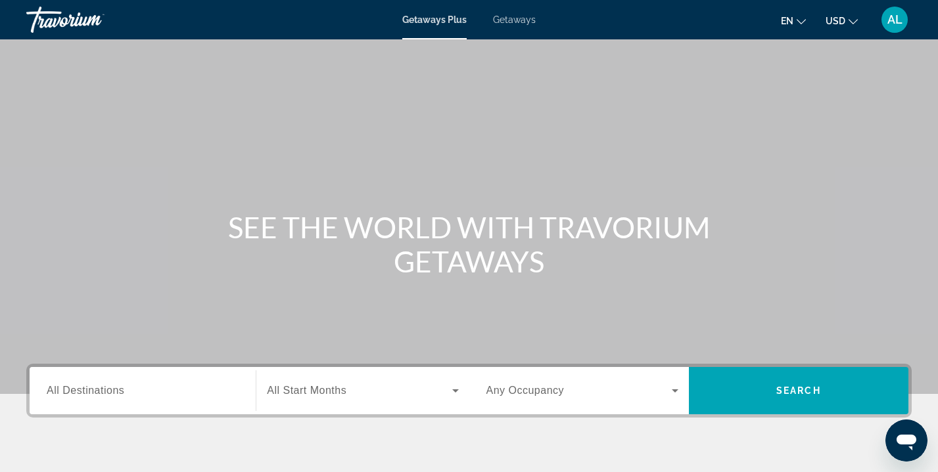
click at [166, 380] on div "Search widget" at bounding box center [143, 391] width 192 height 37
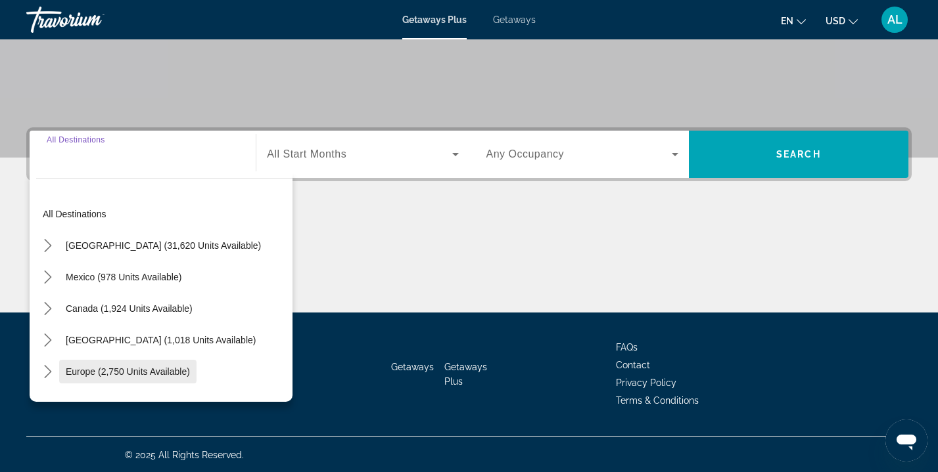
scroll to position [238, 0]
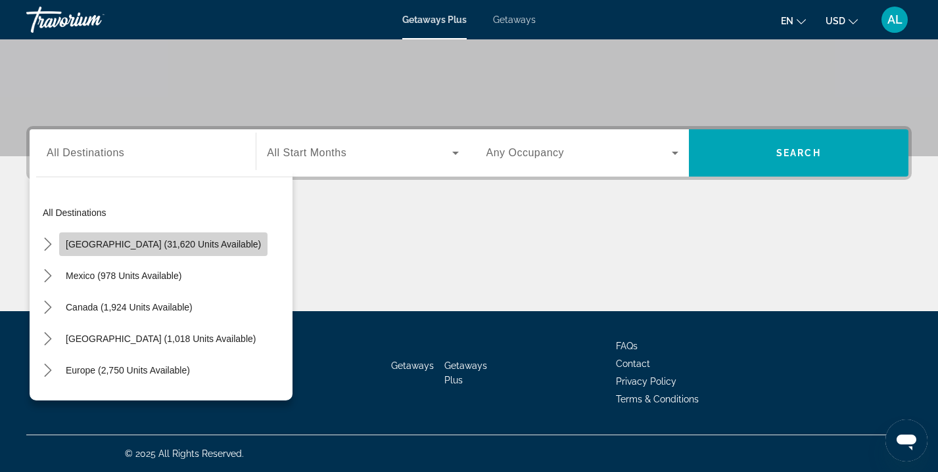
click at [178, 251] on span "Select destination: United States (31,620 units available)" at bounding box center [163, 245] width 208 height 32
type input "**********"
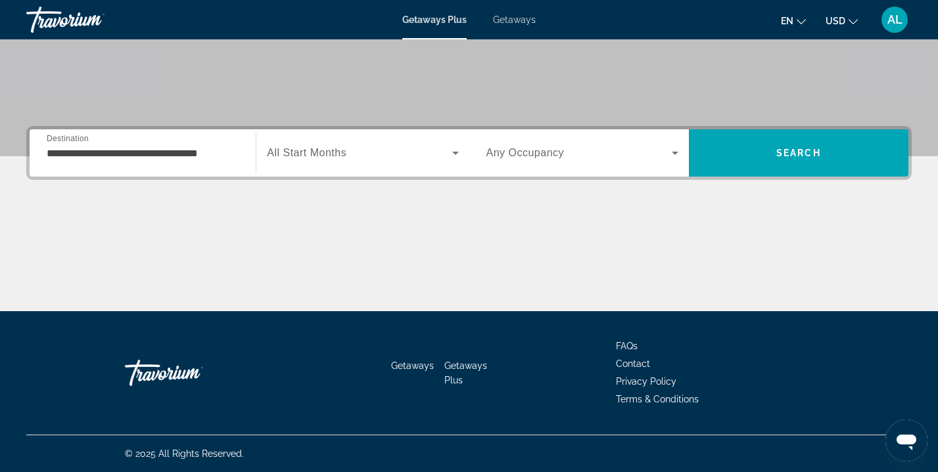
click at [302, 156] on span "All Start Months" at bounding box center [306, 152] width 79 height 11
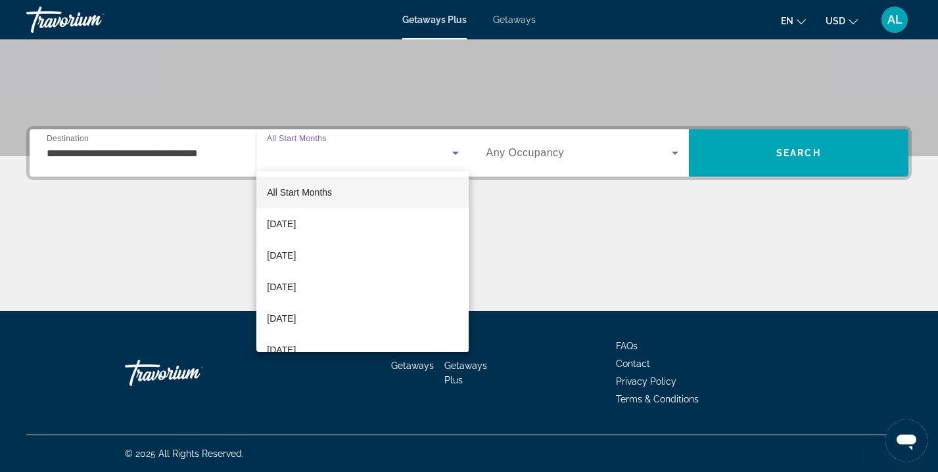
click at [301, 192] on span "All Start Months" at bounding box center [299, 192] width 65 height 11
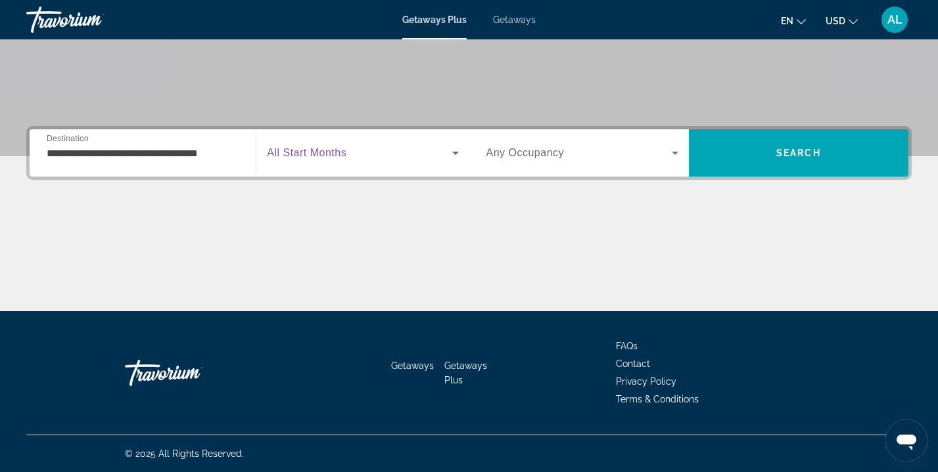
click at [677, 157] on icon "Search widget" at bounding box center [675, 153] width 16 height 16
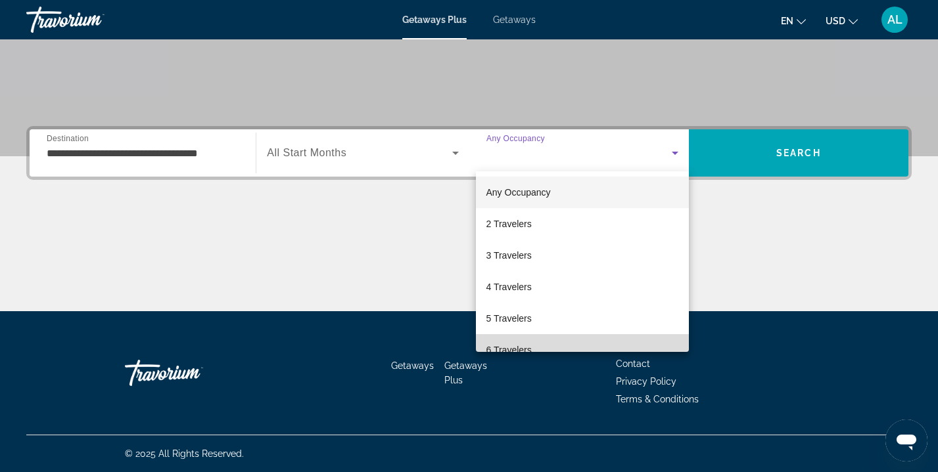
click at [577, 340] on mat-option "6 Travelers" at bounding box center [582, 350] width 213 height 32
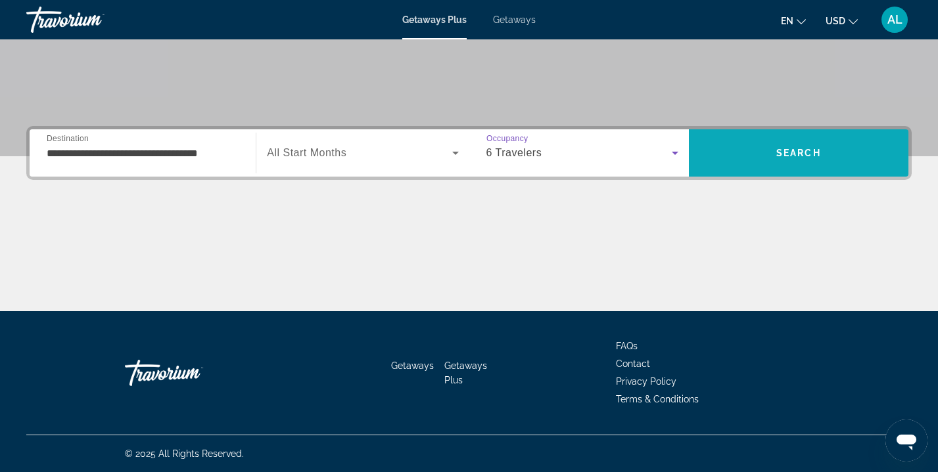
click at [723, 157] on span "Search" at bounding box center [798, 153] width 219 height 32
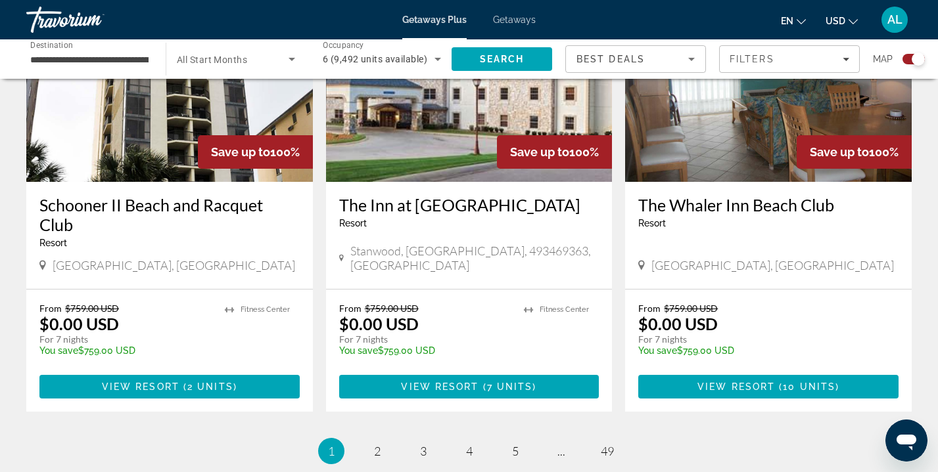
scroll to position [1993, 0]
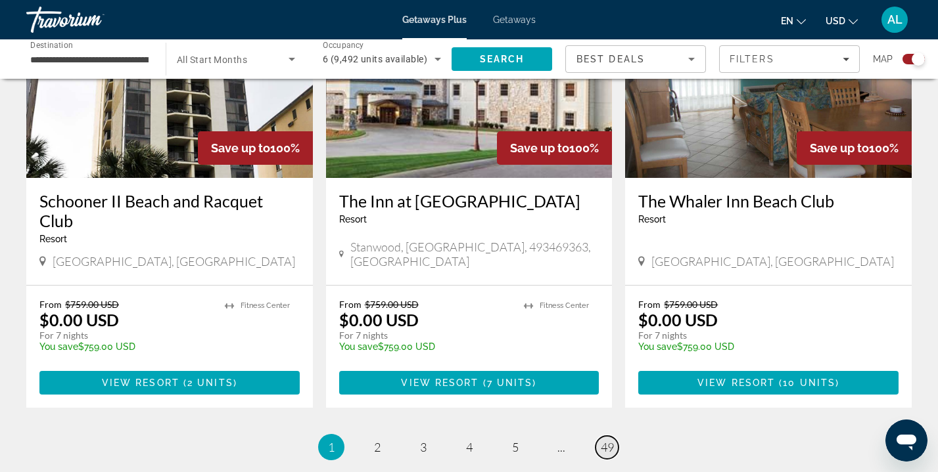
click at [612, 440] on span "49" at bounding box center [606, 447] width 13 height 14
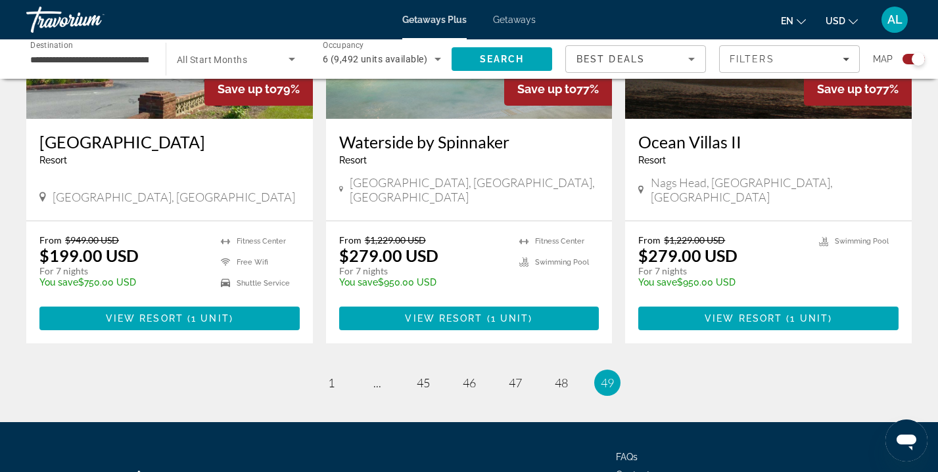
scroll to position [630, 0]
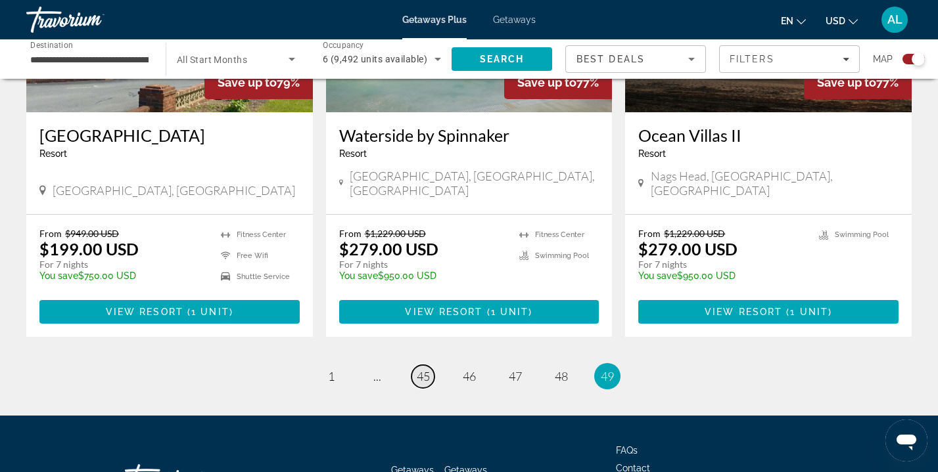
click at [425, 369] on span "45" at bounding box center [423, 376] width 13 height 14
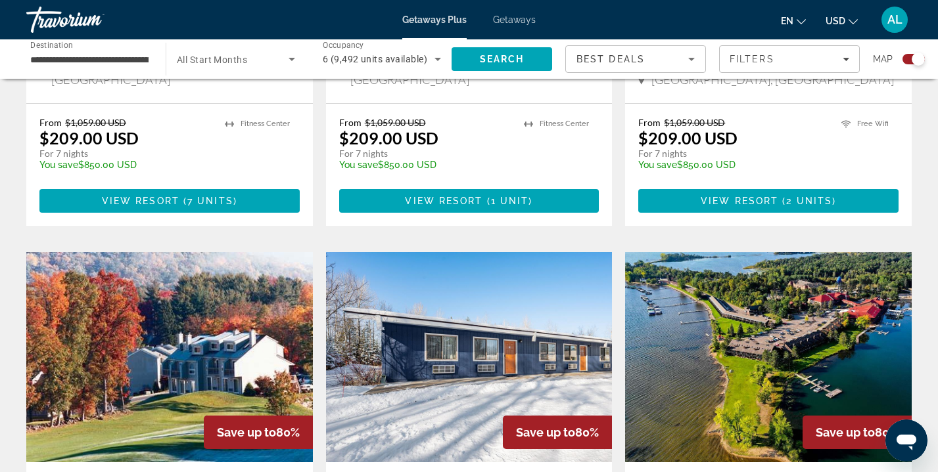
scroll to position [1715, 0]
